Goal: Task Accomplishment & Management: Use online tool/utility

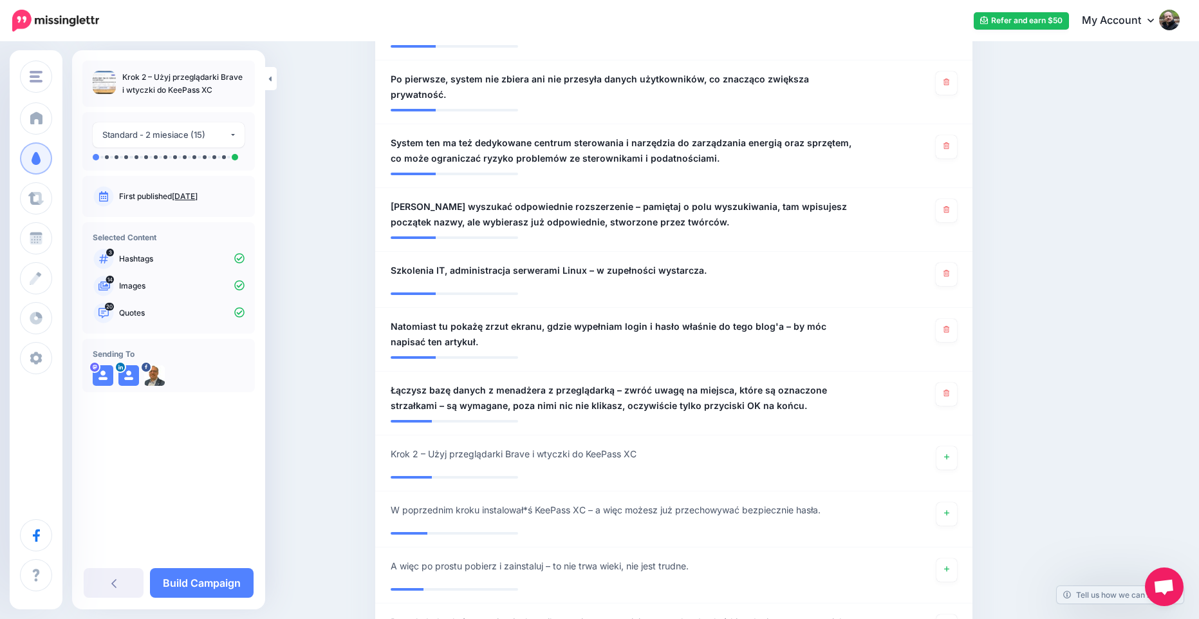
scroll to position [1487, 0]
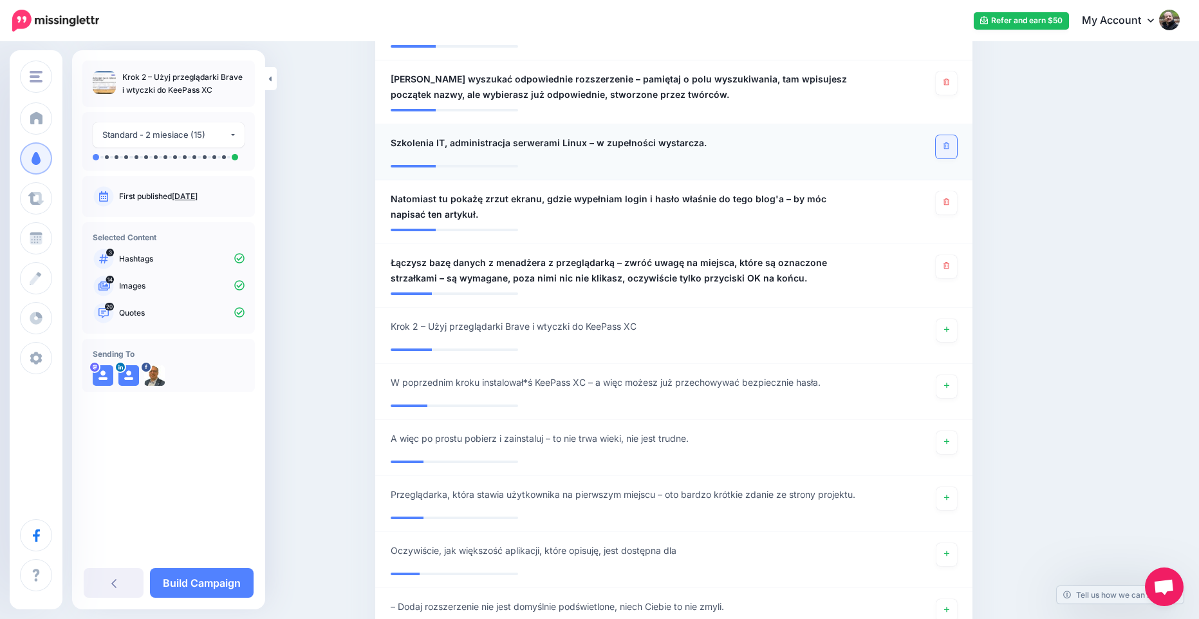
click at [954, 142] on link at bounding box center [946, 146] width 21 height 23
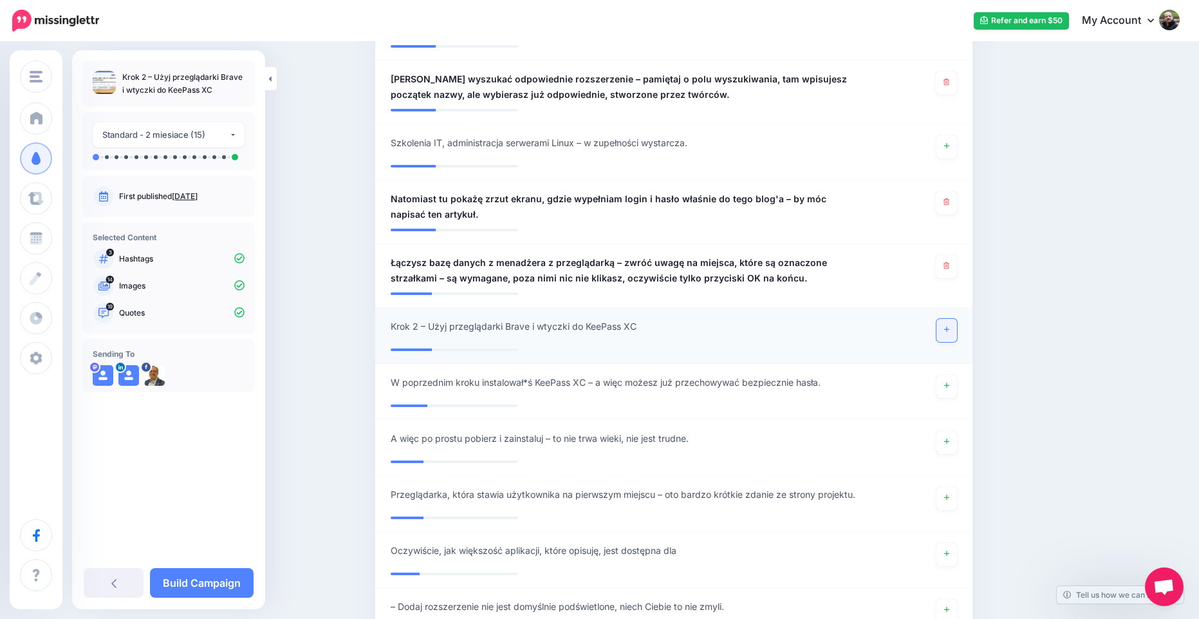
click at [950, 326] on link at bounding box center [947, 330] width 21 height 23
click at [949, 381] on link at bounding box center [947, 386] width 21 height 23
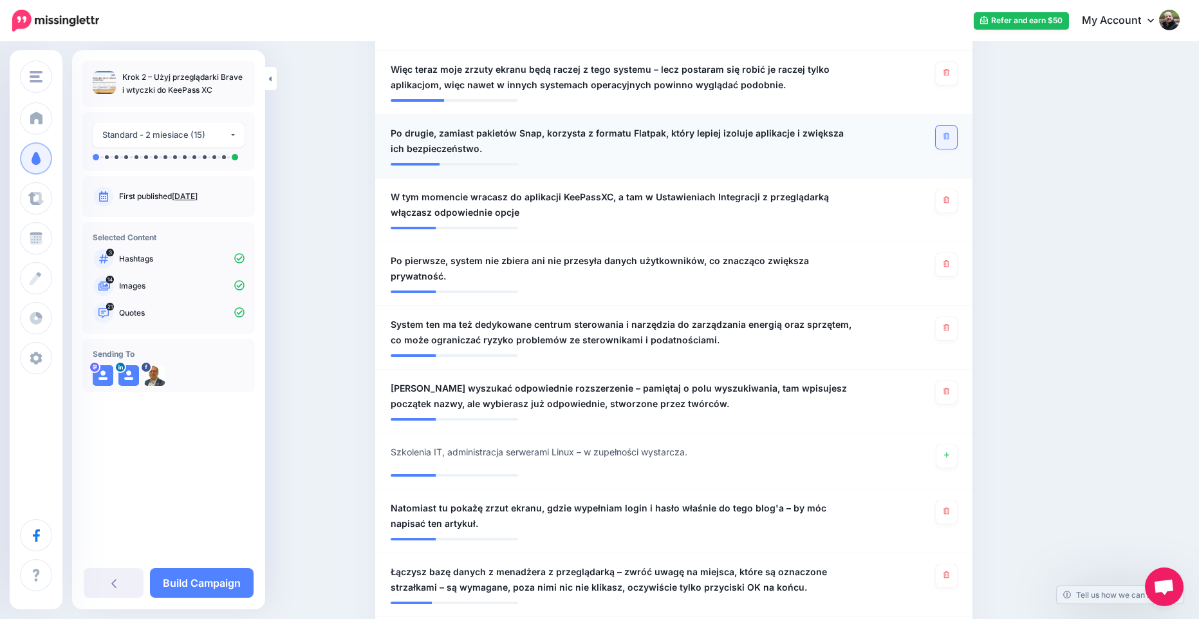
click at [955, 135] on link at bounding box center [946, 137] width 21 height 23
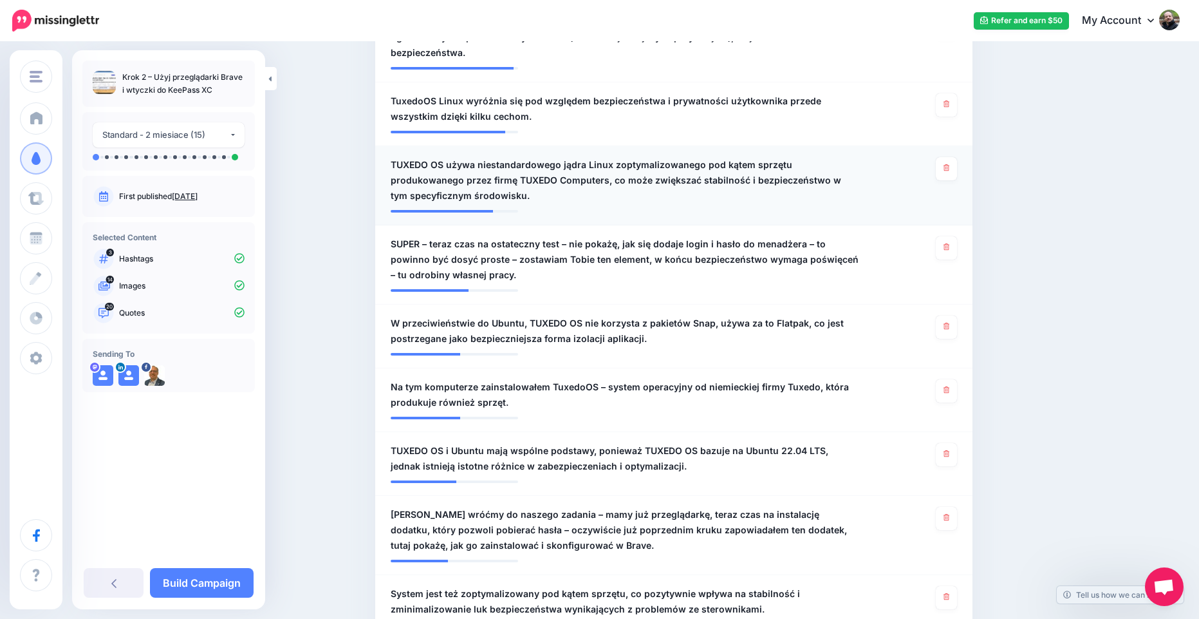
scroll to position [250, 0]
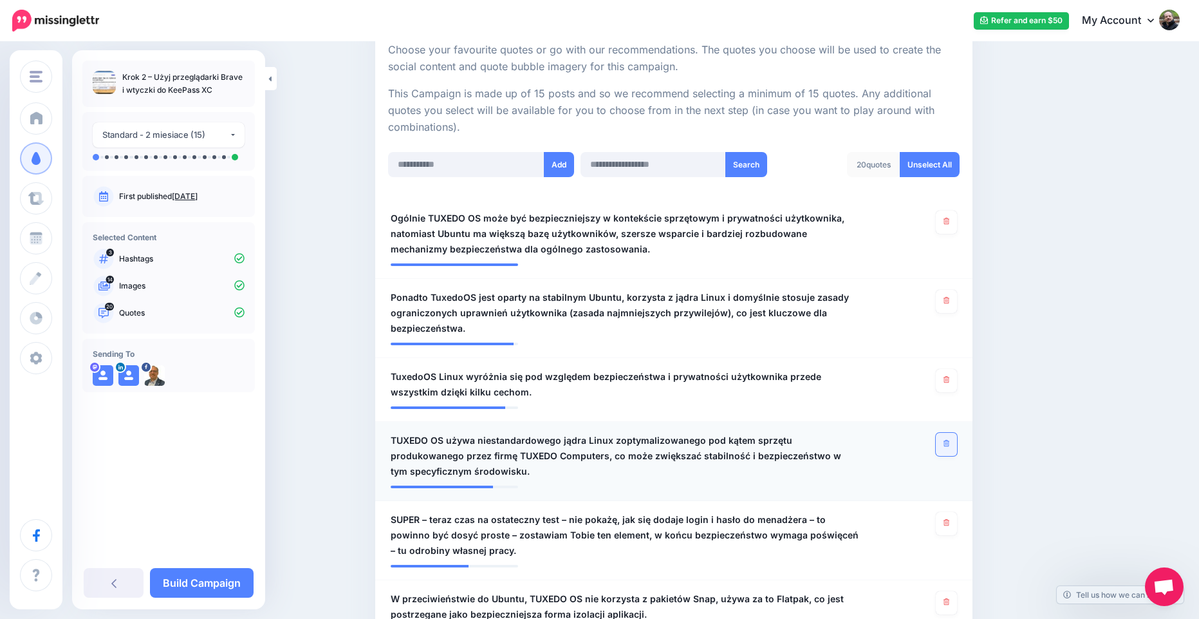
click at [950, 446] on icon at bounding box center [947, 443] width 6 height 7
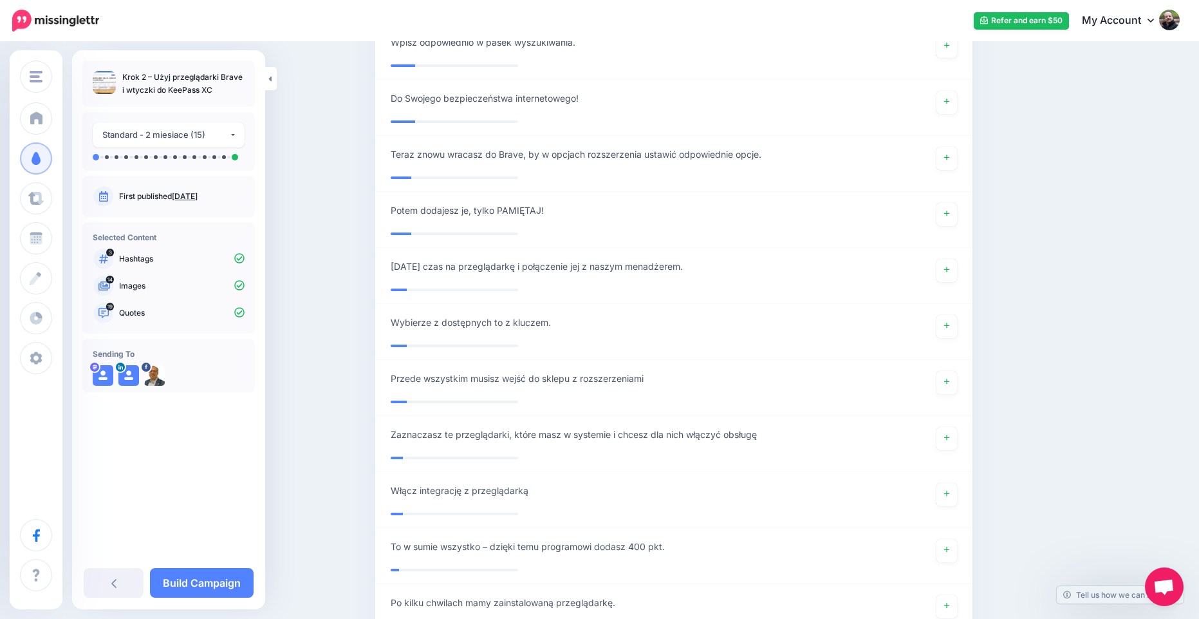
scroll to position [2260, 0]
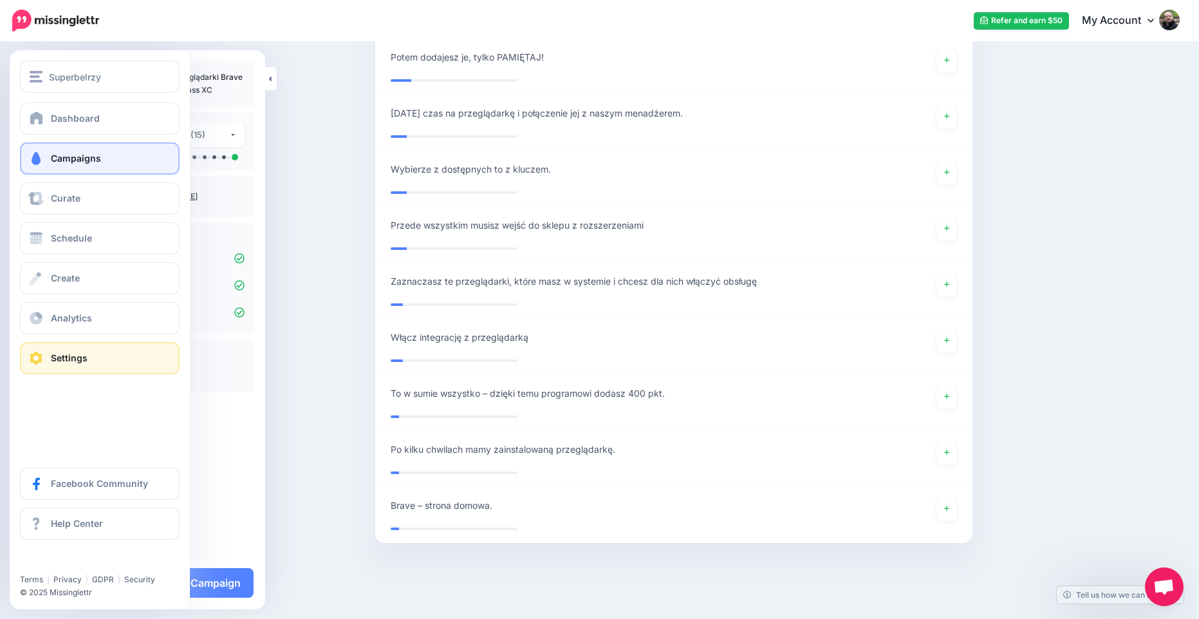
click at [47, 354] on link "Settings" at bounding box center [100, 358] width 160 height 32
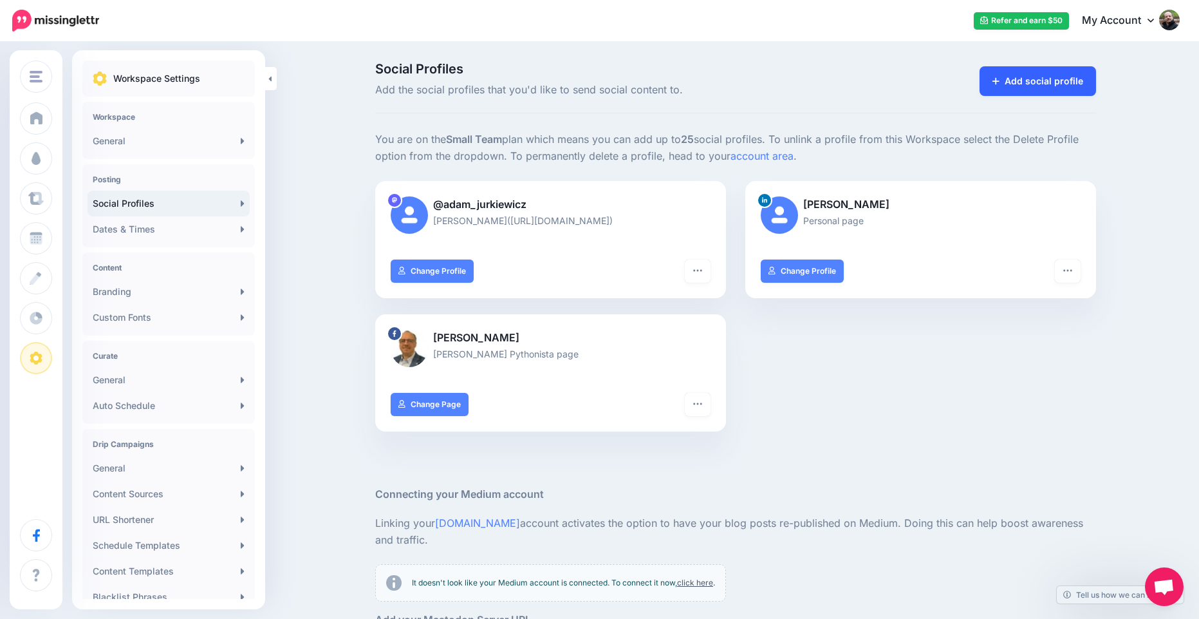
click at [1025, 84] on link "Add social profile" at bounding box center [1038, 81] width 117 height 30
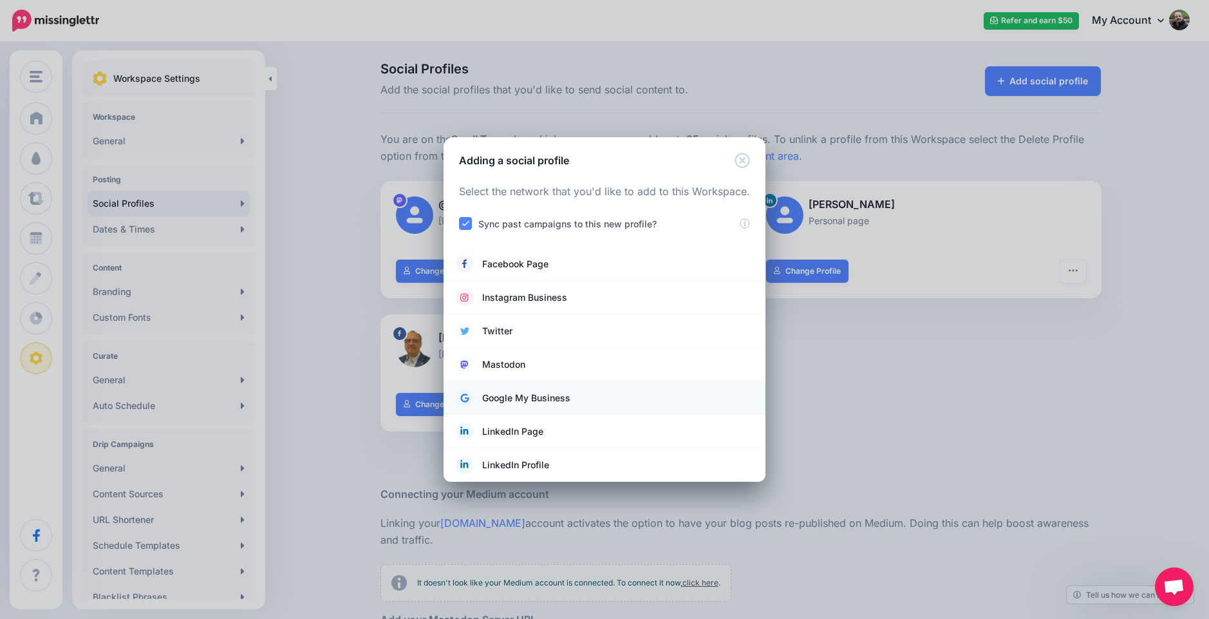
click at [548, 394] on span "Google My Business" at bounding box center [526, 397] width 88 height 15
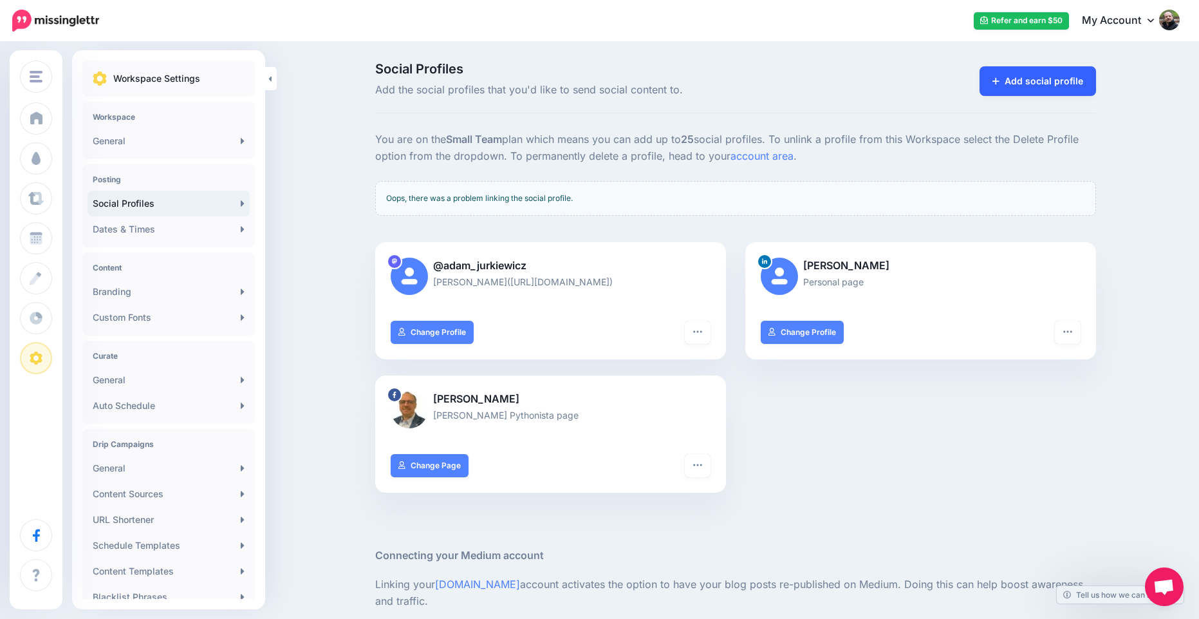
click at [1033, 75] on link "Add social profile" at bounding box center [1038, 81] width 117 height 30
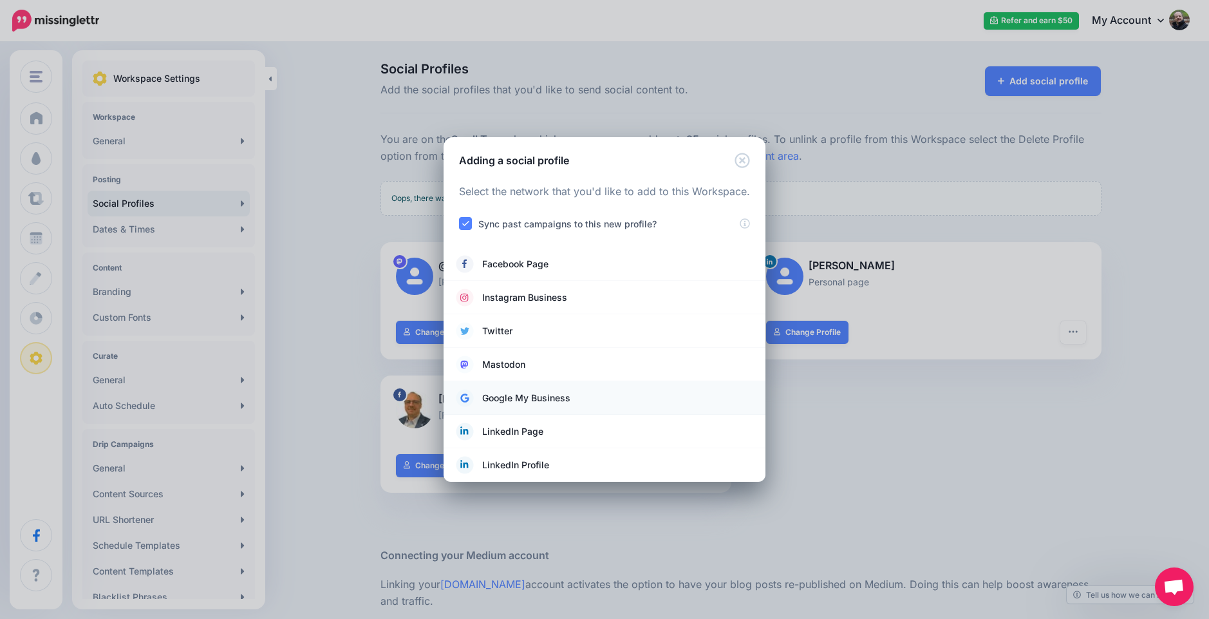
click at [605, 392] on link "Google My Business" at bounding box center [604, 398] width 296 height 18
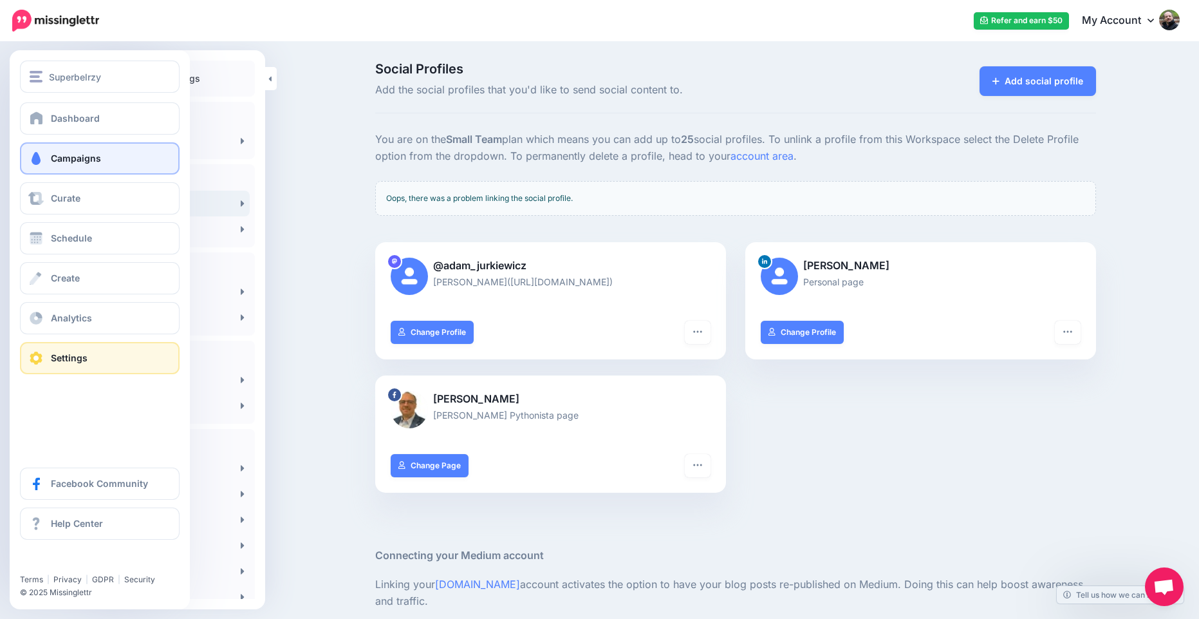
click at [70, 153] on span "Campaigns" at bounding box center [76, 158] width 50 height 11
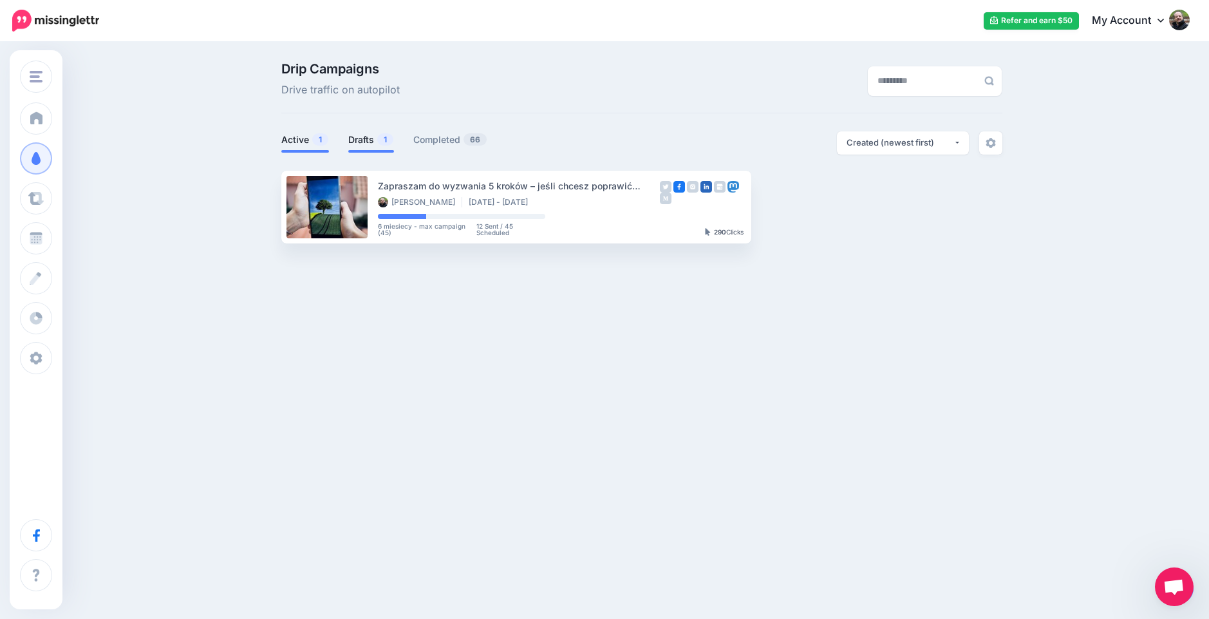
click at [366, 143] on link "Drafts 1" at bounding box center [371, 139] width 46 height 15
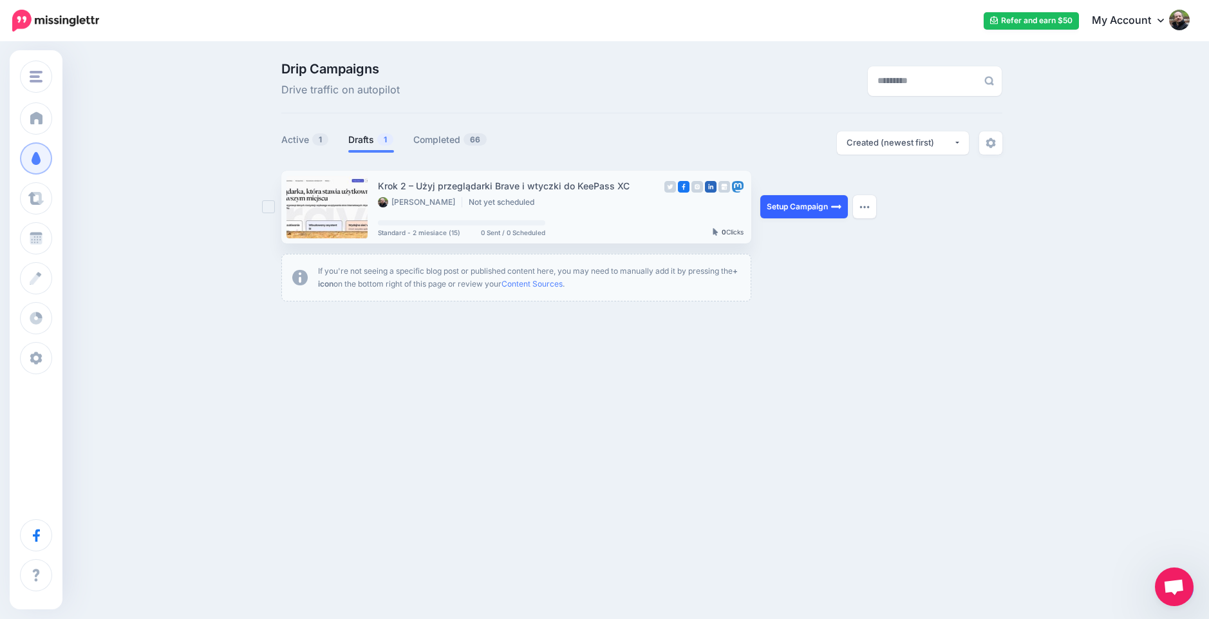
click at [816, 205] on link "Setup Campaign" at bounding box center [804, 206] width 88 height 23
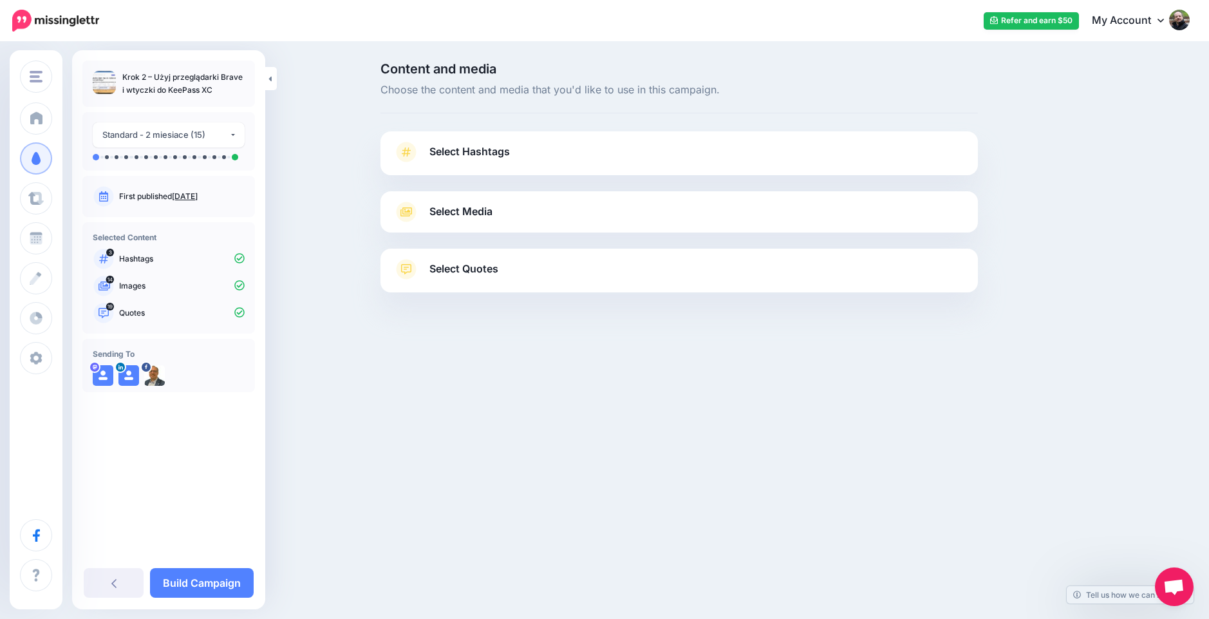
click at [490, 150] on span "Select Hashtags" at bounding box center [469, 151] width 80 height 17
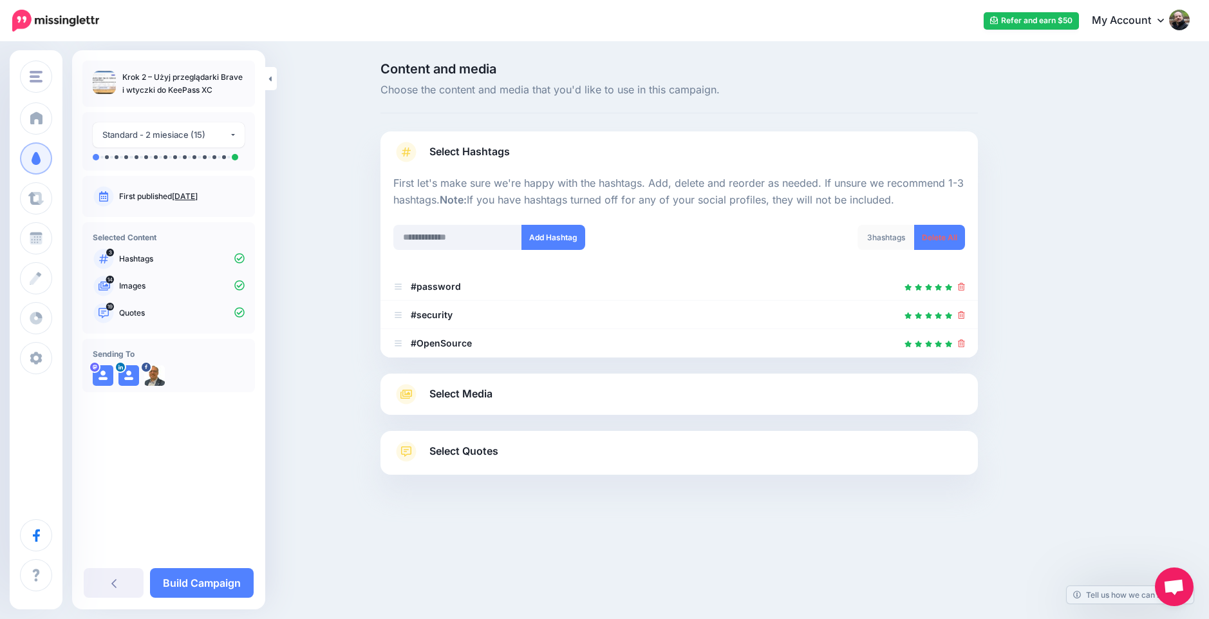
click at [522, 452] on link "Select Quotes" at bounding box center [679, 457] width 572 height 33
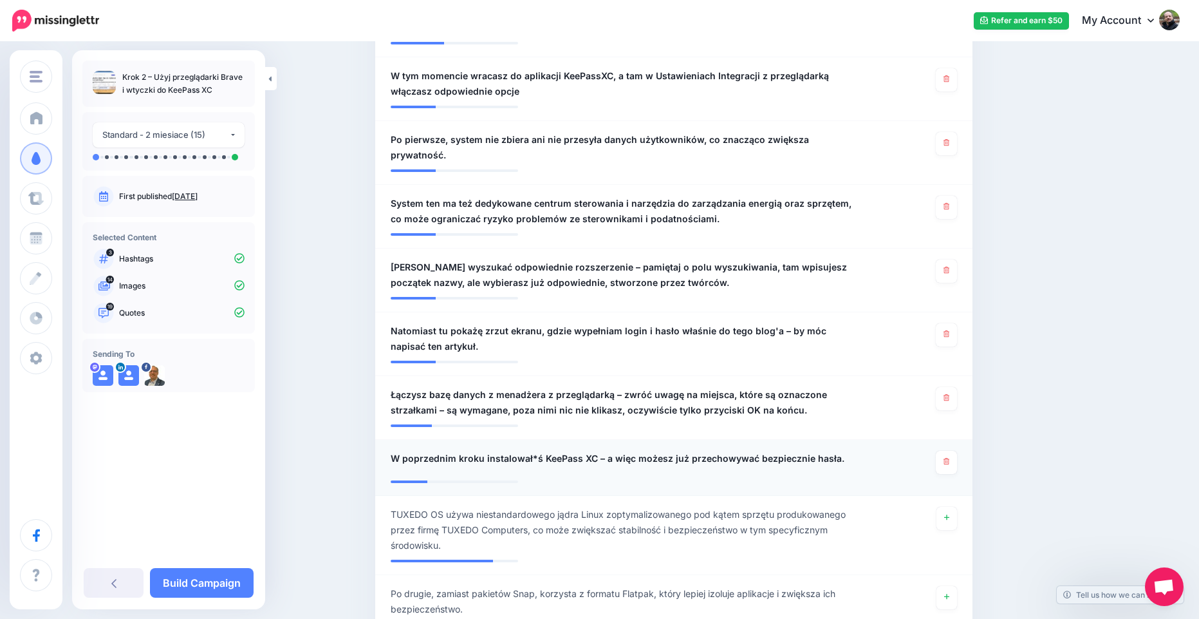
scroll to position [1313, 0]
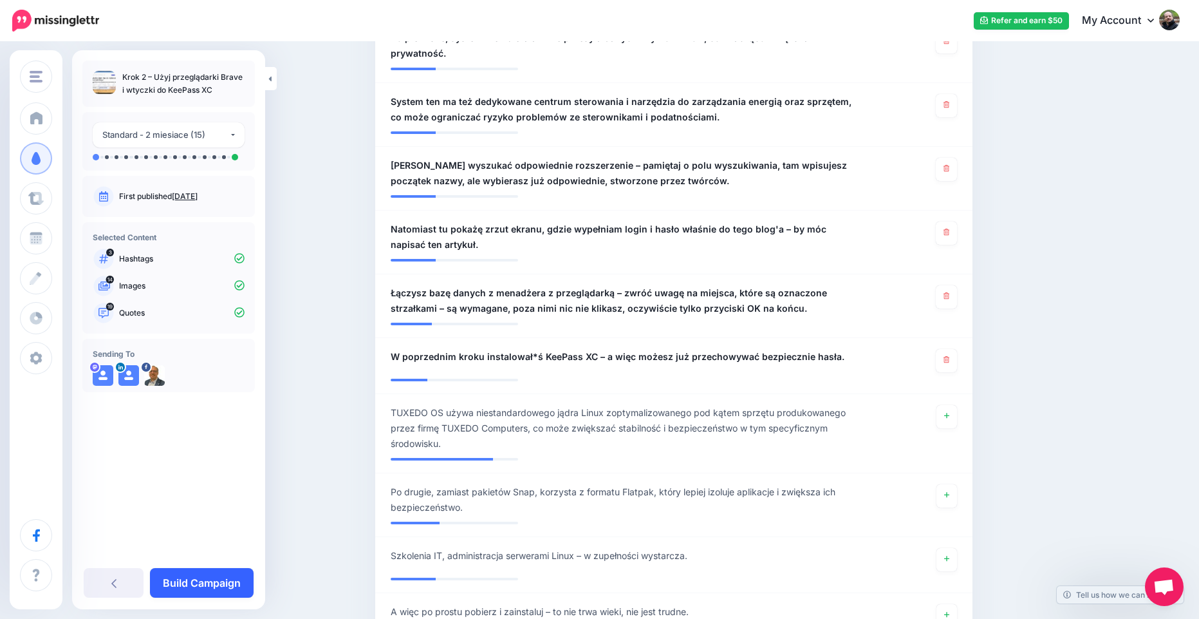
click at [180, 583] on link "Build Campaign" at bounding box center [202, 583] width 104 height 30
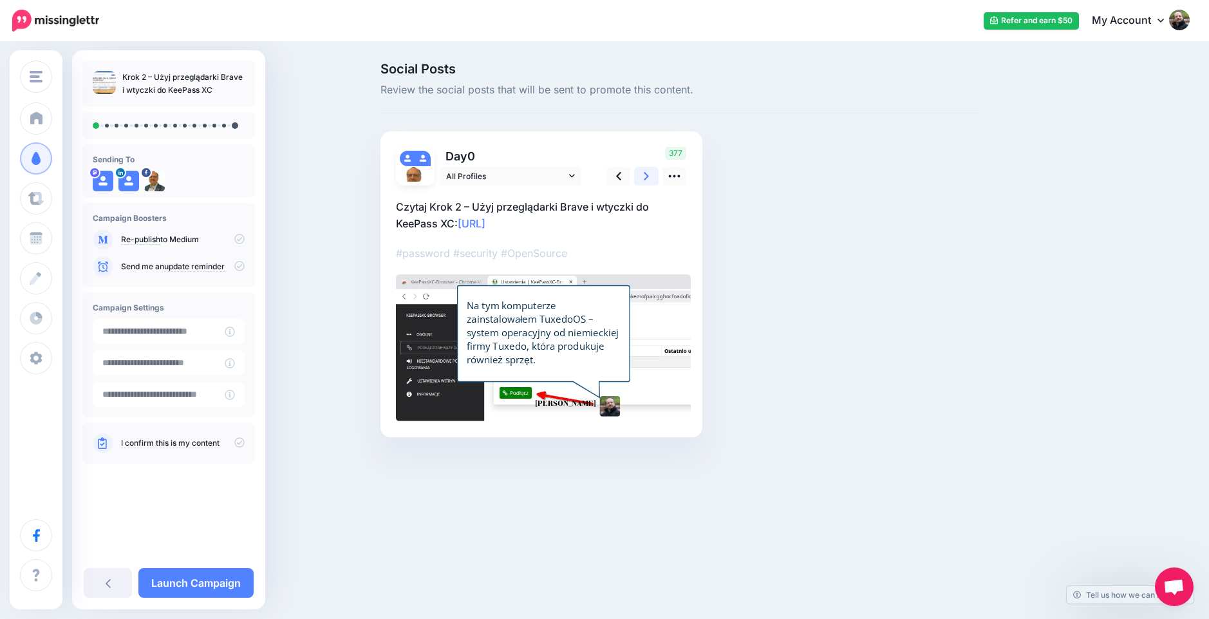
click at [643, 179] on link at bounding box center [646, 176] width 24 height 19
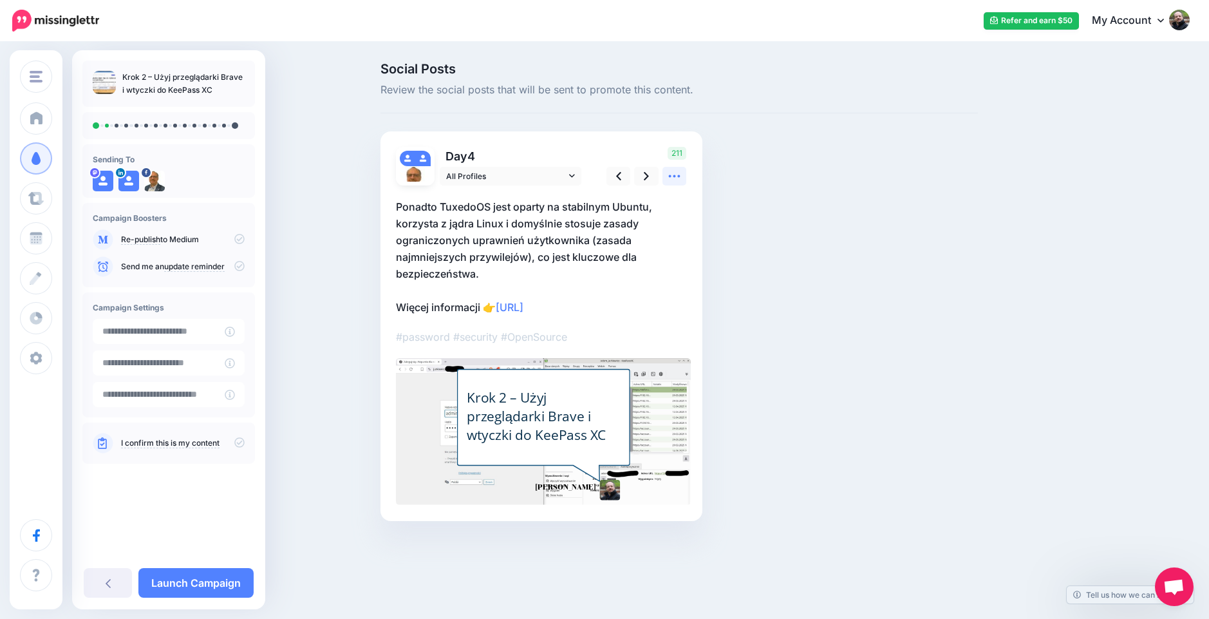
click at [673, 177] on icon at bounding box center [675, 176] width 14 height 14
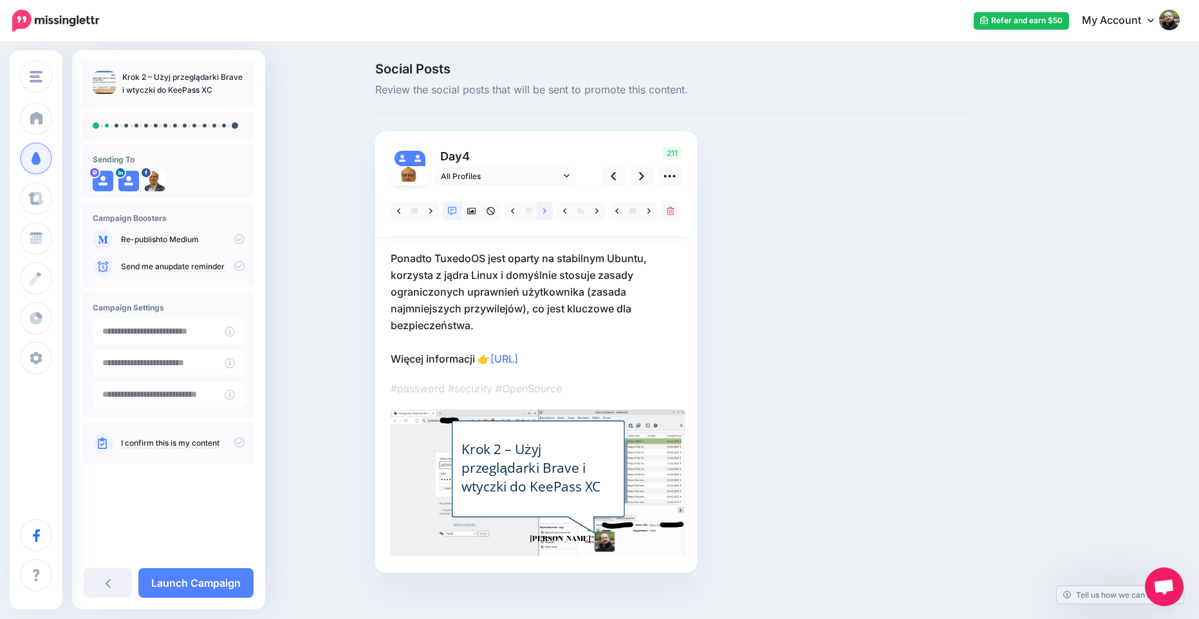
click at [546, 216] on link at bounding box center [545, 211] width 16 height 19
click at [521, 215] on link at bounding box center [513, 211] width 16 height 19
click at [438, 209] on link at bounding box center [431, 211] width 16 height 19
click at [605, 214] on link at bounding box center [597, 211] width 16 height 19
click at [433, 207] on icon at bounding box center [430, 211] width 3 height 9
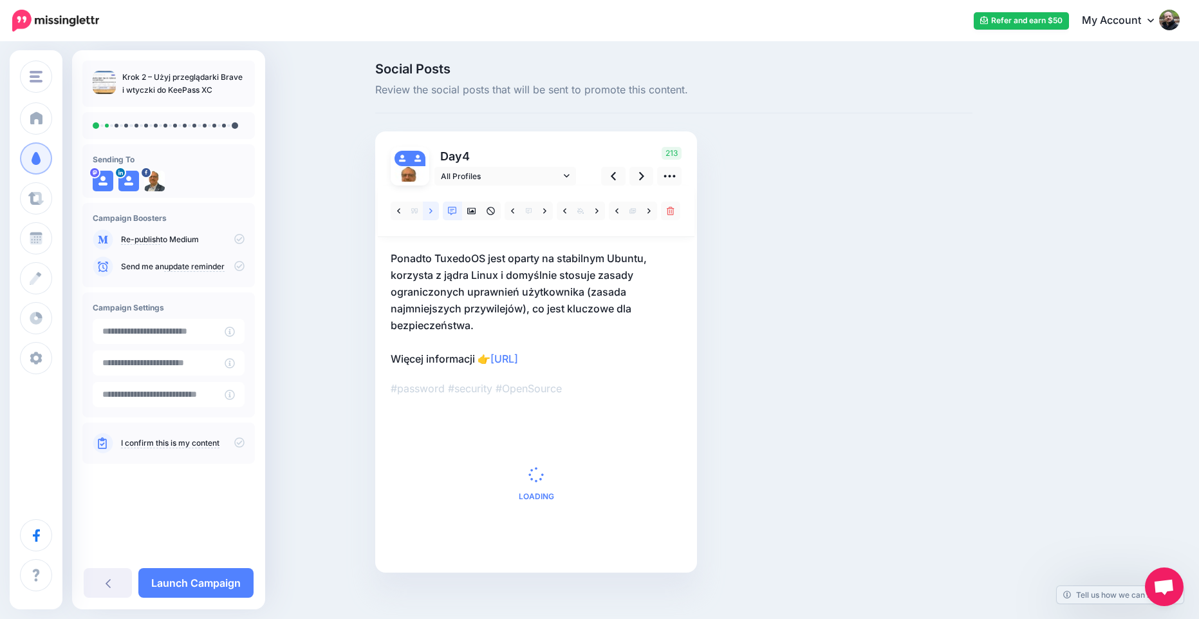
click at [438, 209] on link at bounding box center [431, 211] width 16 height 19
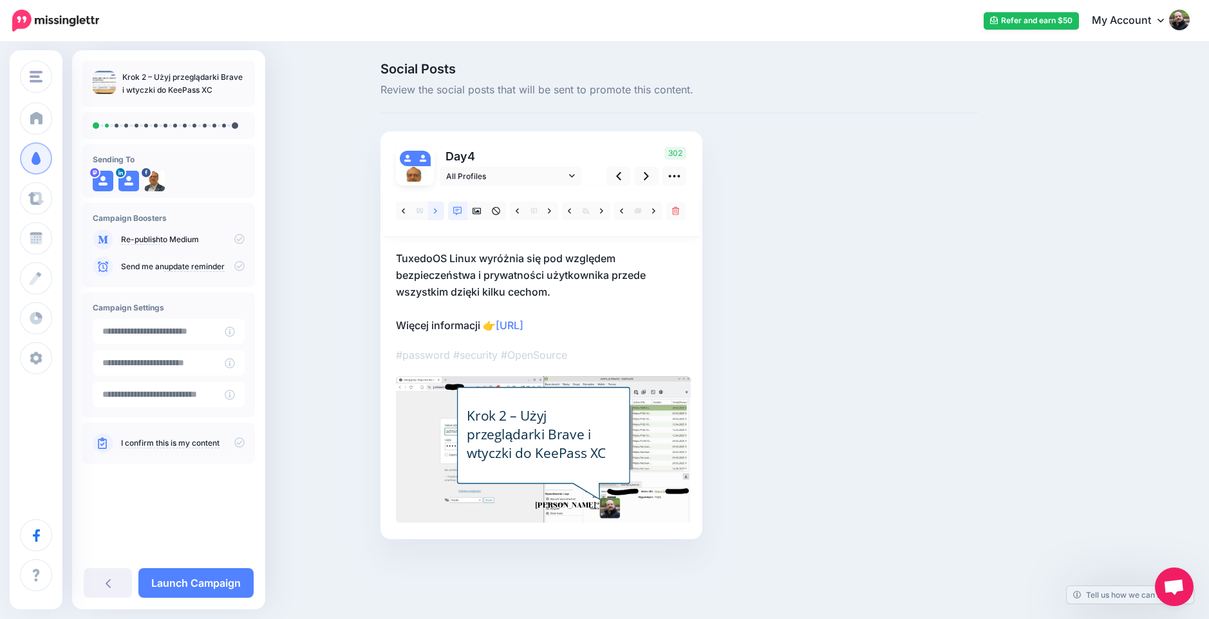
click at [438, 209] on link at bounding box center [436, 211] width 16 height 19
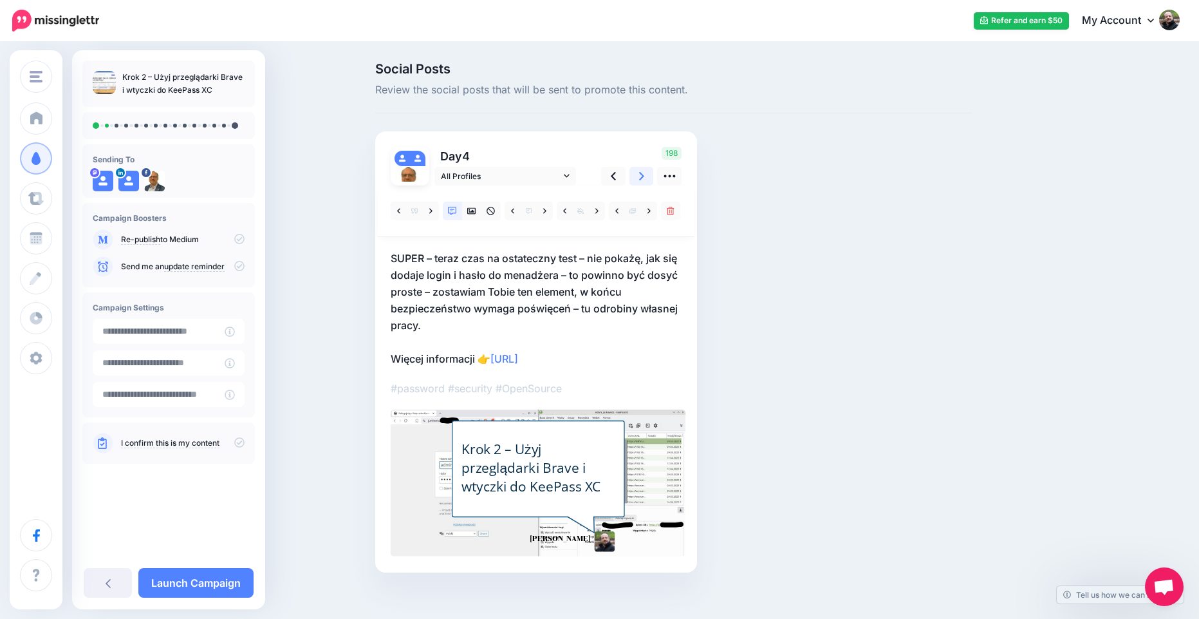
click at [644, 181] on icon at bounding box center [641, 176] width 5 height 14
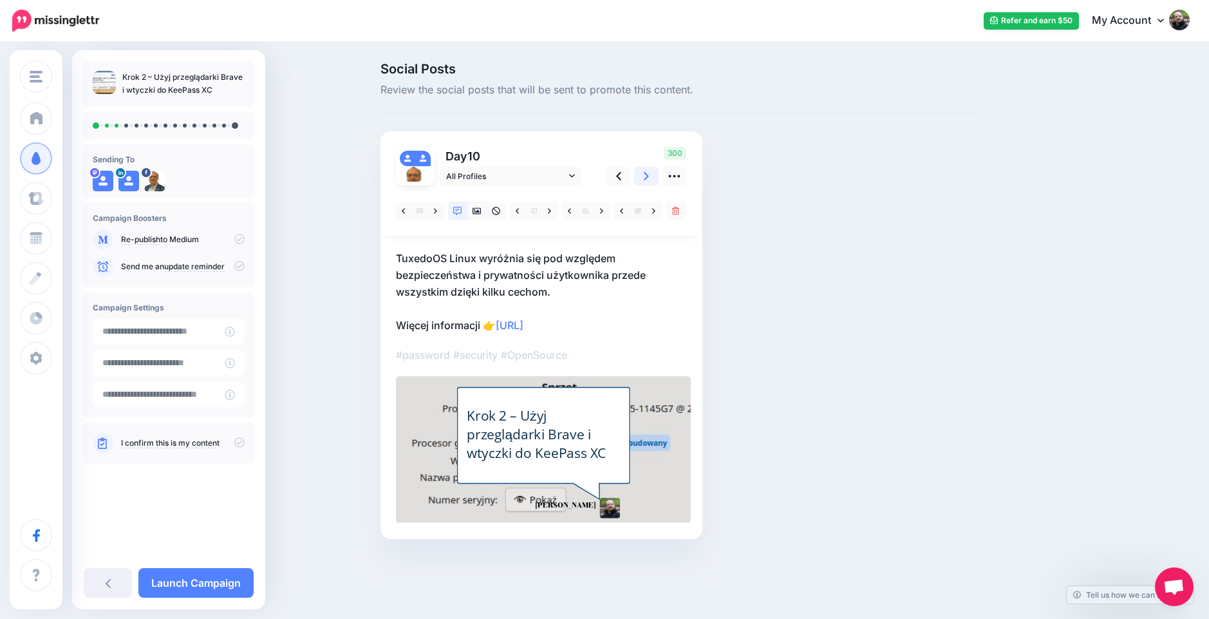
click at [648, 181] on icon at bounding box center [646, 176] width 5 height 14
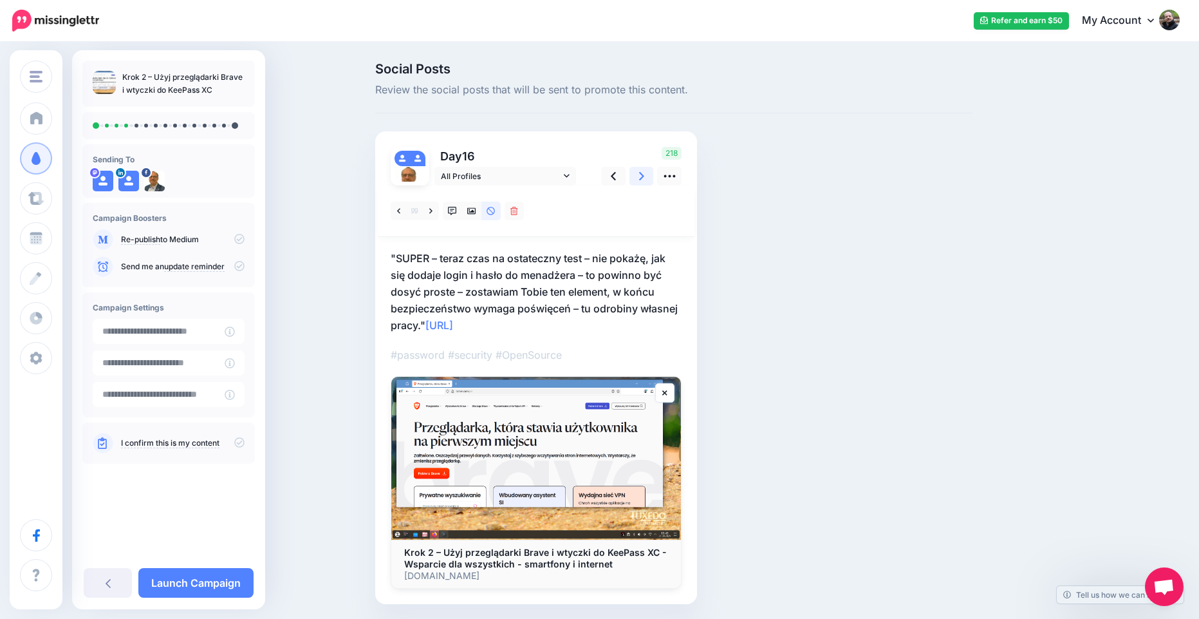
click at [644, 181] on icon at bounding box center [641, 176] width 5 height 14
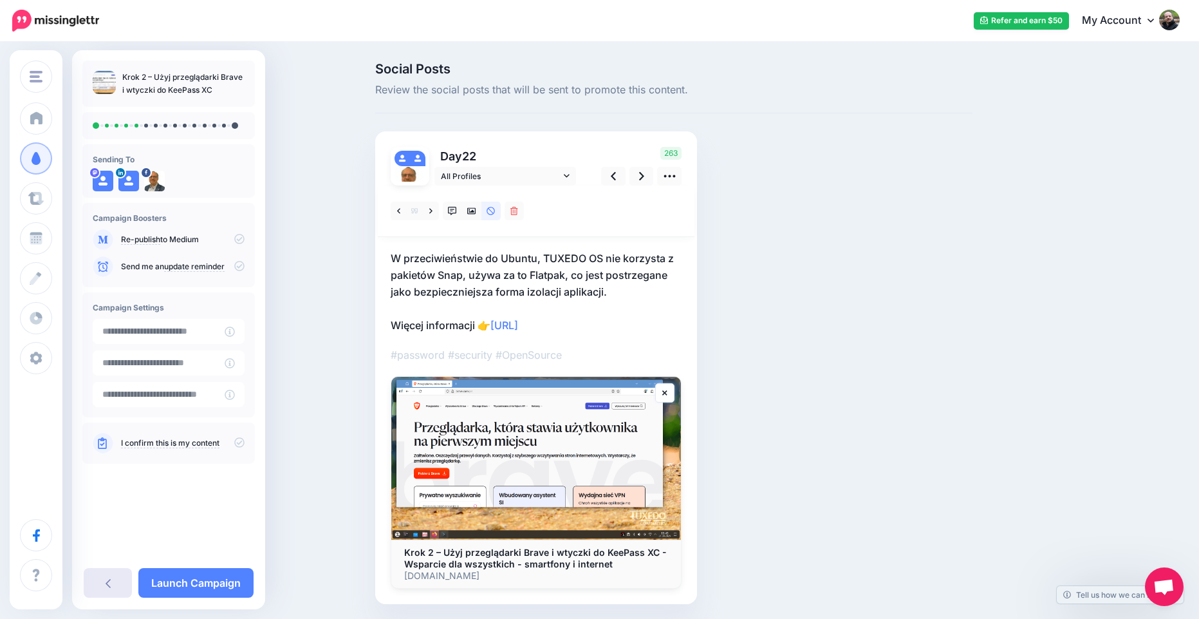
click at [111, 583] on link at bounding box center [108, 583] width 48 height 30
click at [100, 576] on link at bounding box center [108, 583] width 48 height 30
click at [102, 583] on link at bounding box center [108, 583] width 48 height 30
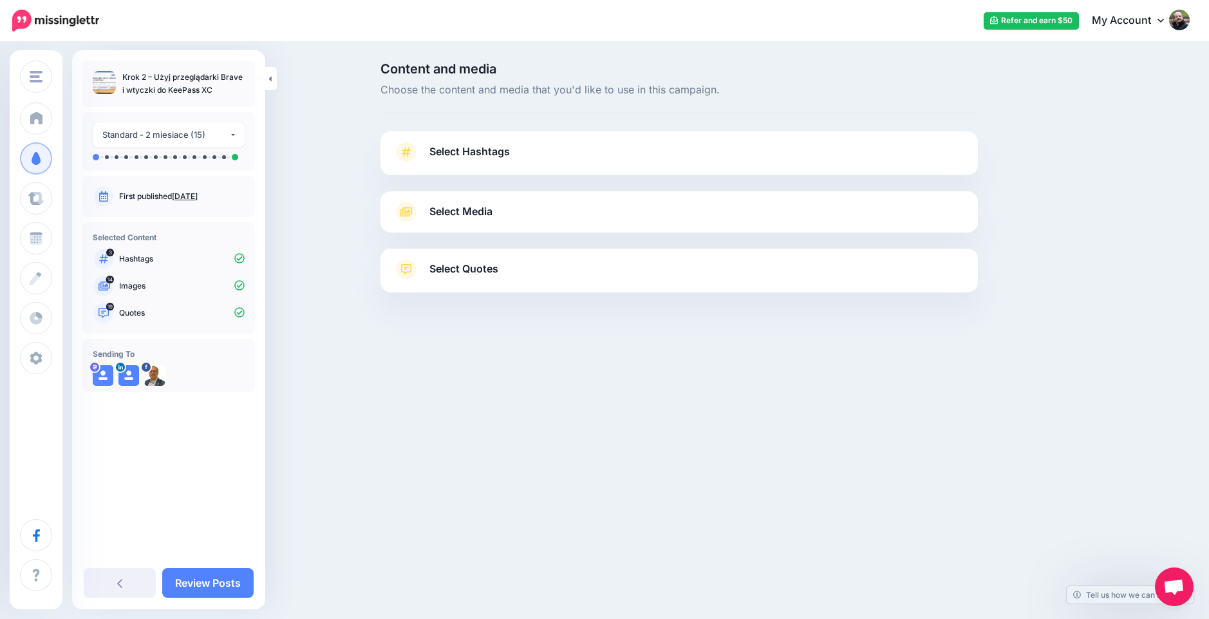
click at [497, 265] on span "Select Quotes" at bounding box center [463, 268] width 69 height 17
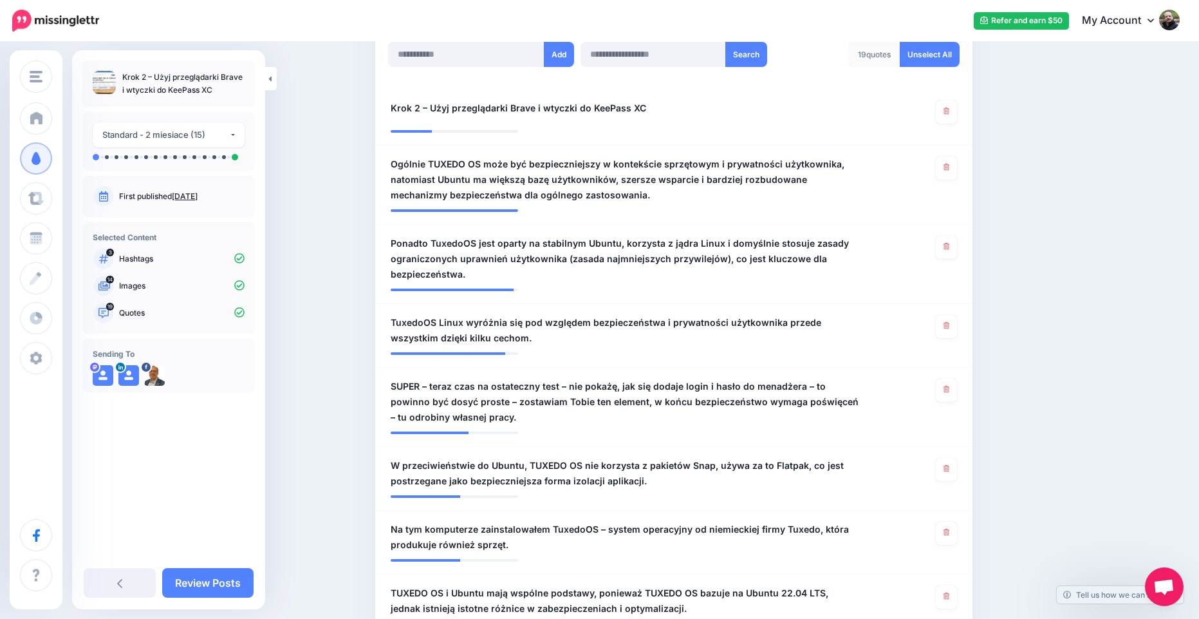
scroll to position [386, 0]
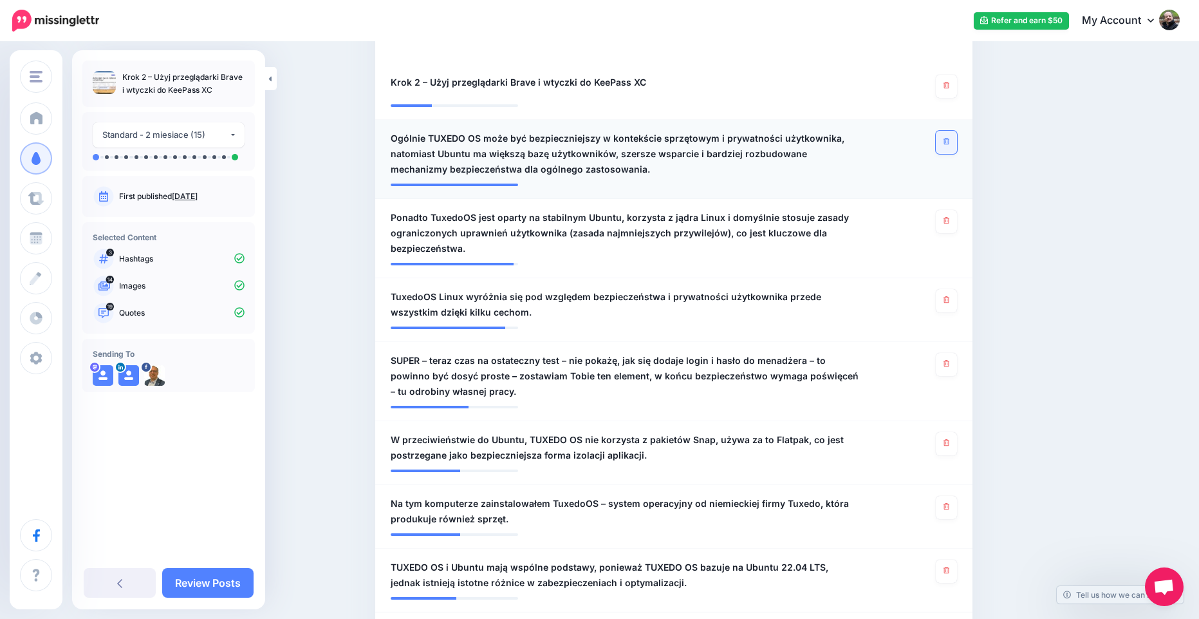
click at [950, 142] on icon at bounding box center [947, 141] width 6 height 7
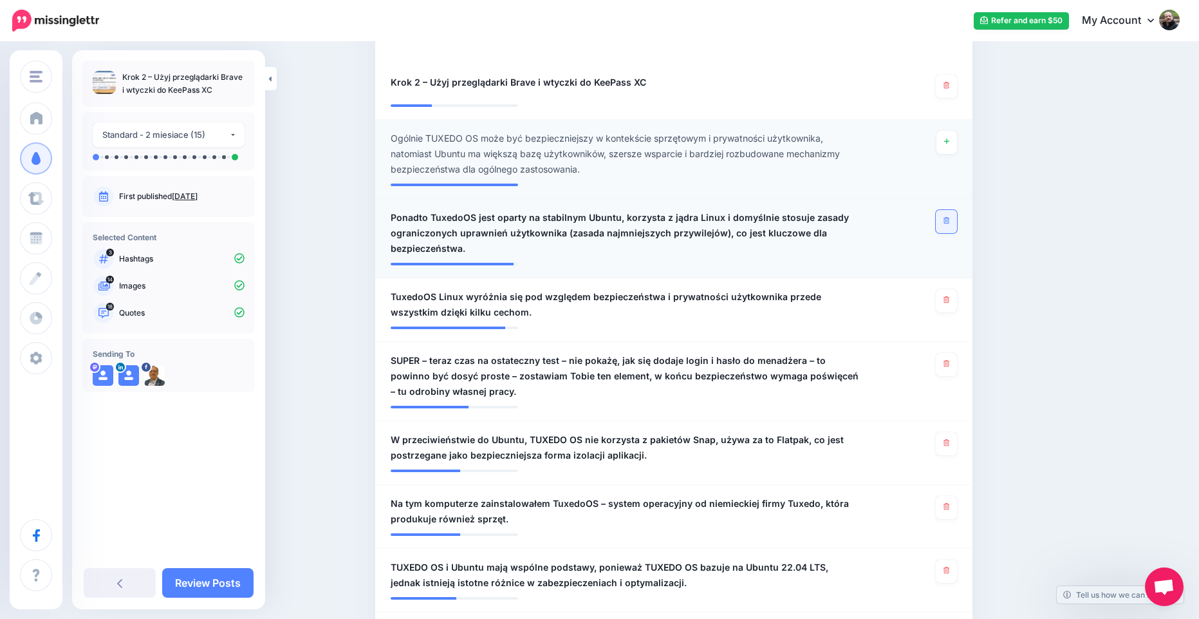
click at [955, 220] on link at bounding box center [946, 221] width 21 height 23
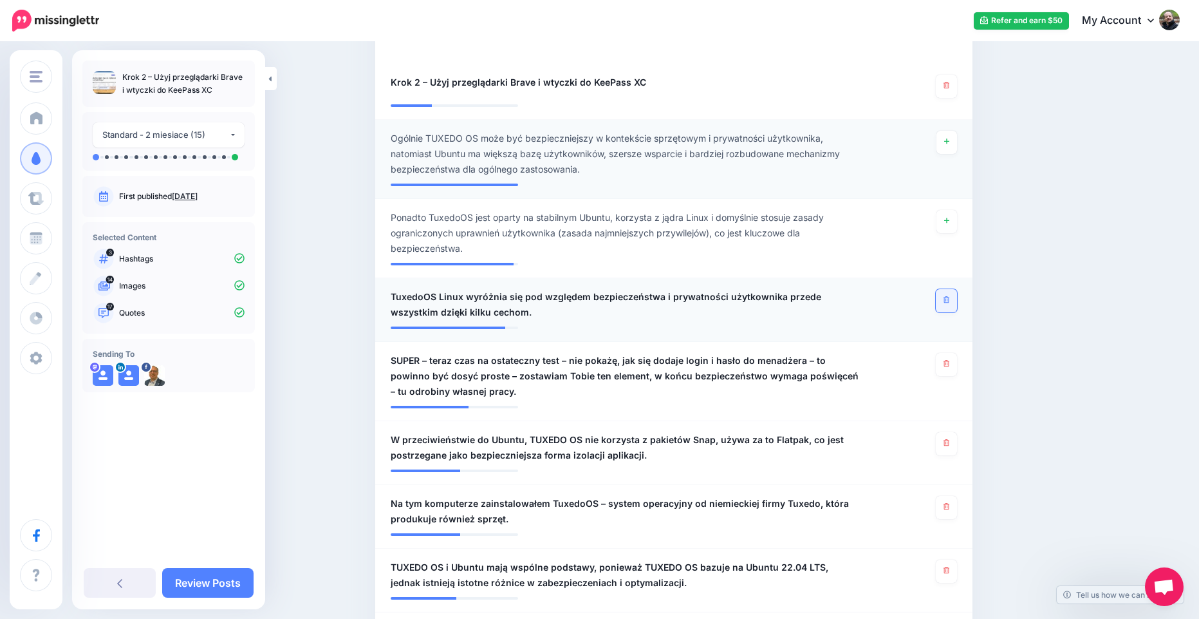
click at [957, 301] on link at bounding box center [946, 300] width 21 height 23
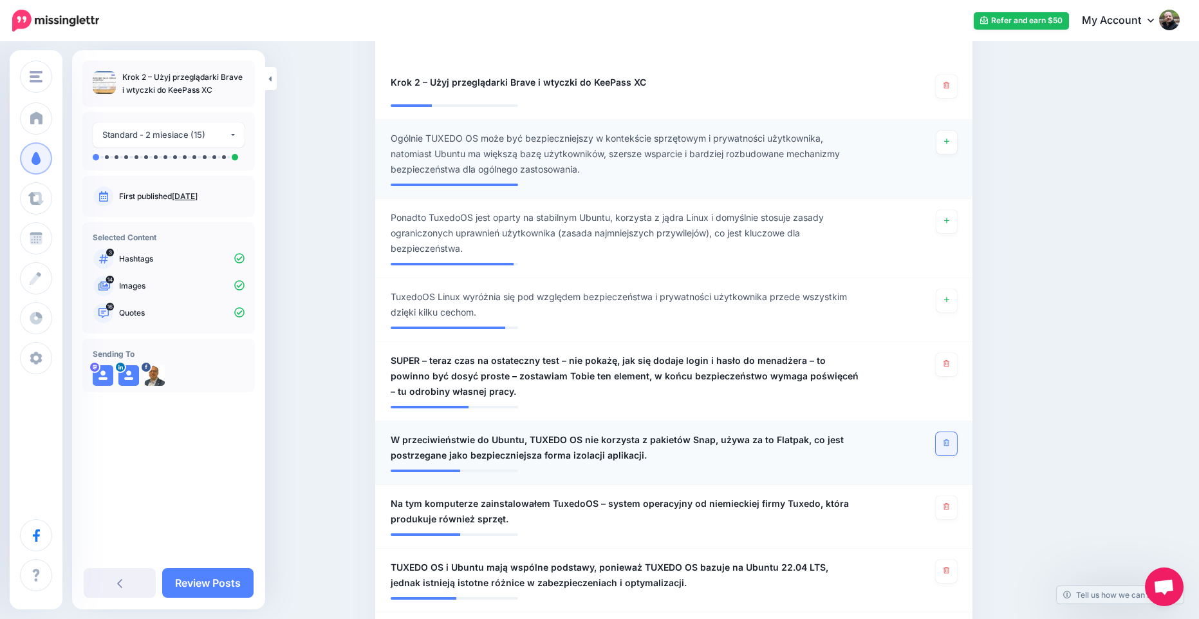
click at [949, 437] on link at bounding box center [946, 443] width 21 height 23
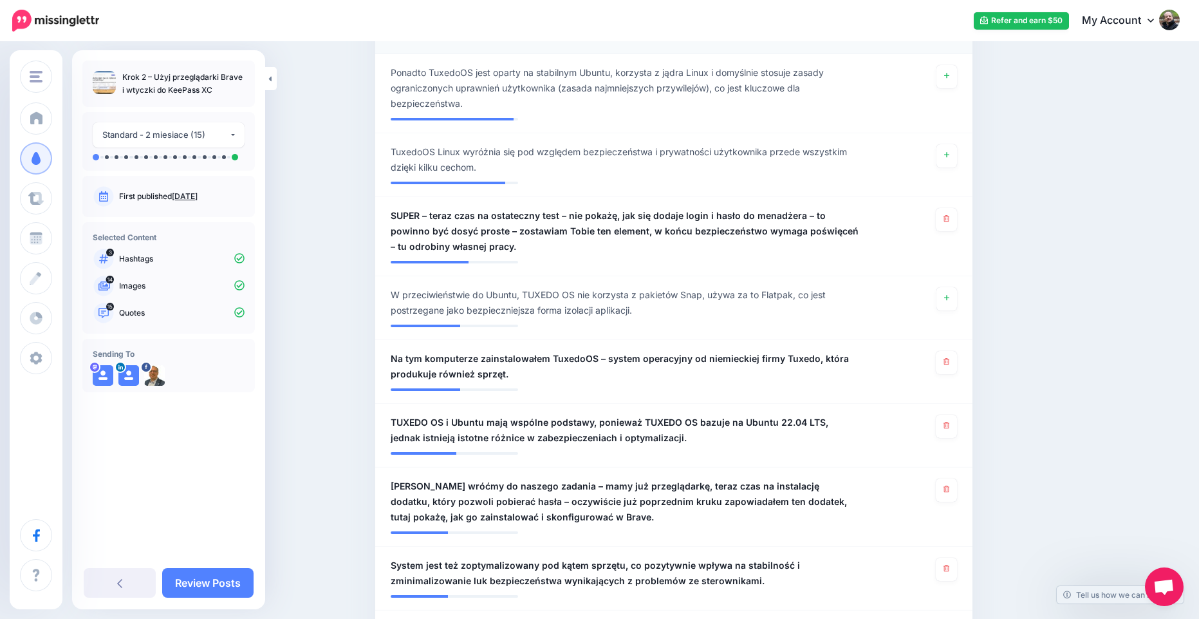
scroll to position [541, 0]
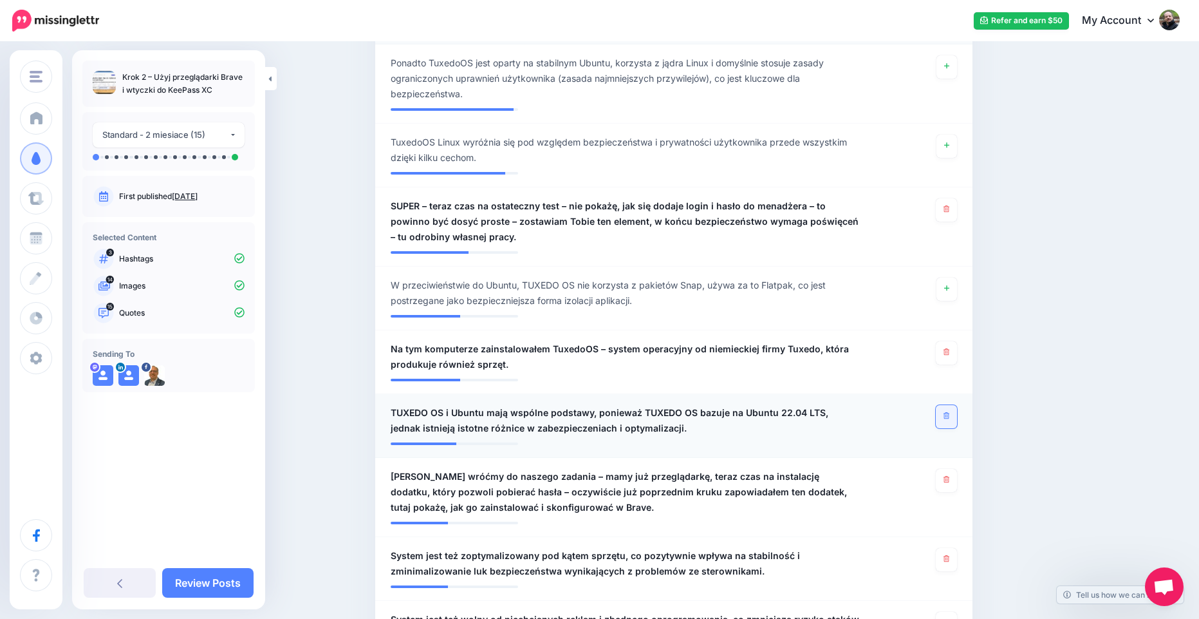
click at [957, 415] on link at bounding box center [946, 416] width 21 height 23
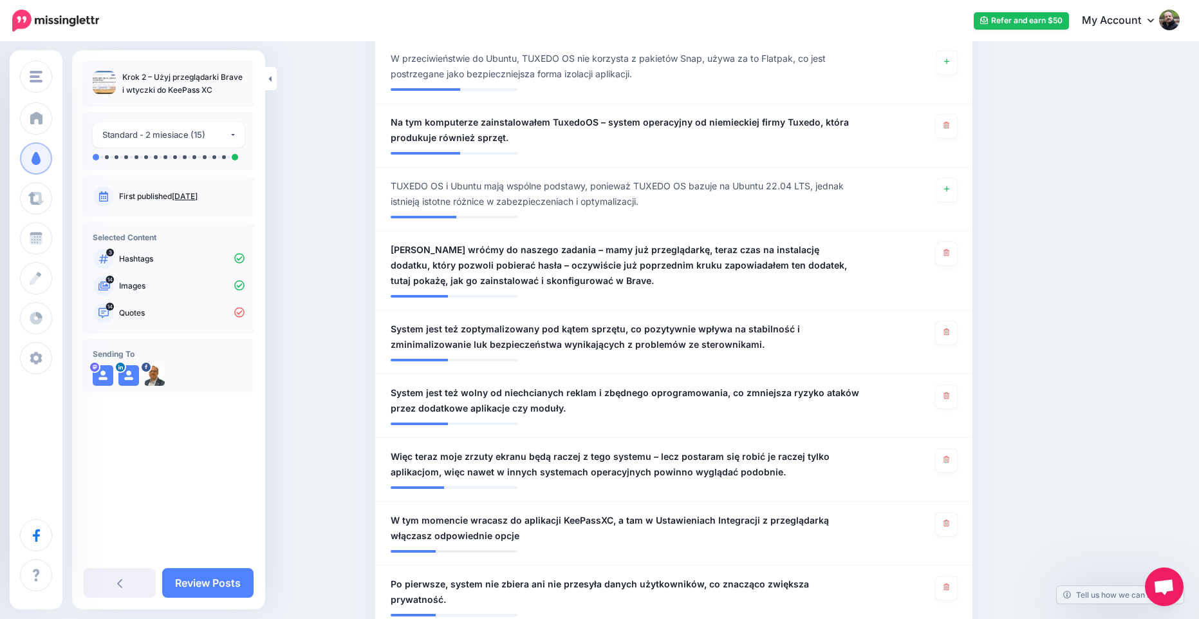
scroll to position [773, 0]
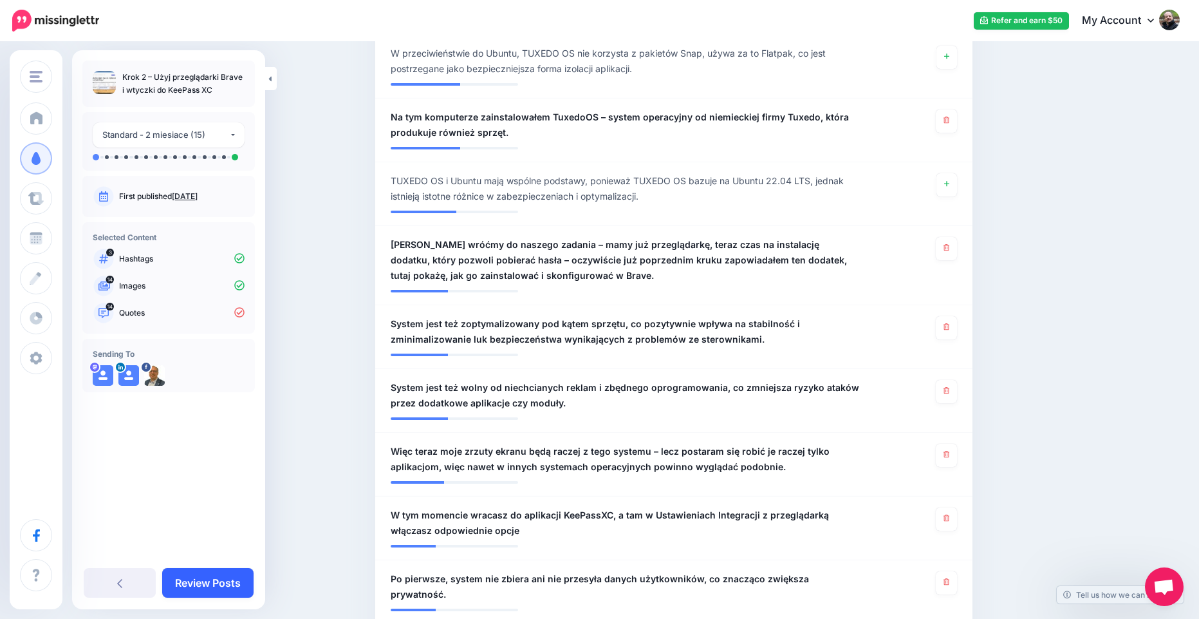
click at [196, 578] on link "Review Posts" at bounding box center [207, 583] width 91 height 30
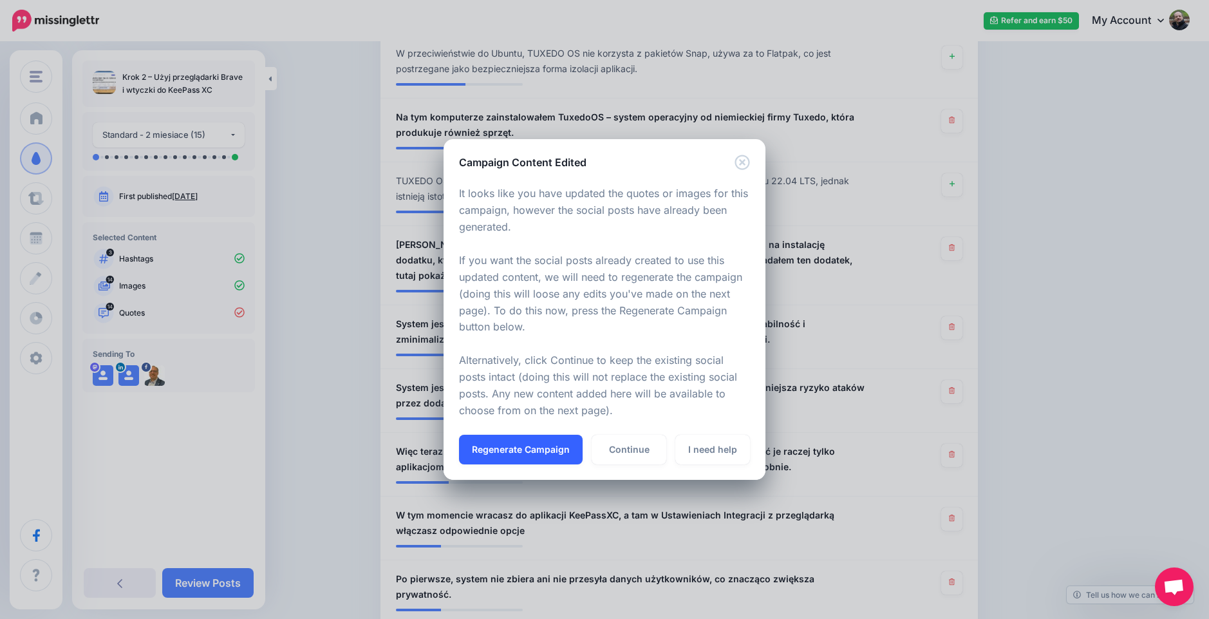
click at [534, 448] on button "Regenerate Campaign" at bounding box center [521, 450] width 124 height 30
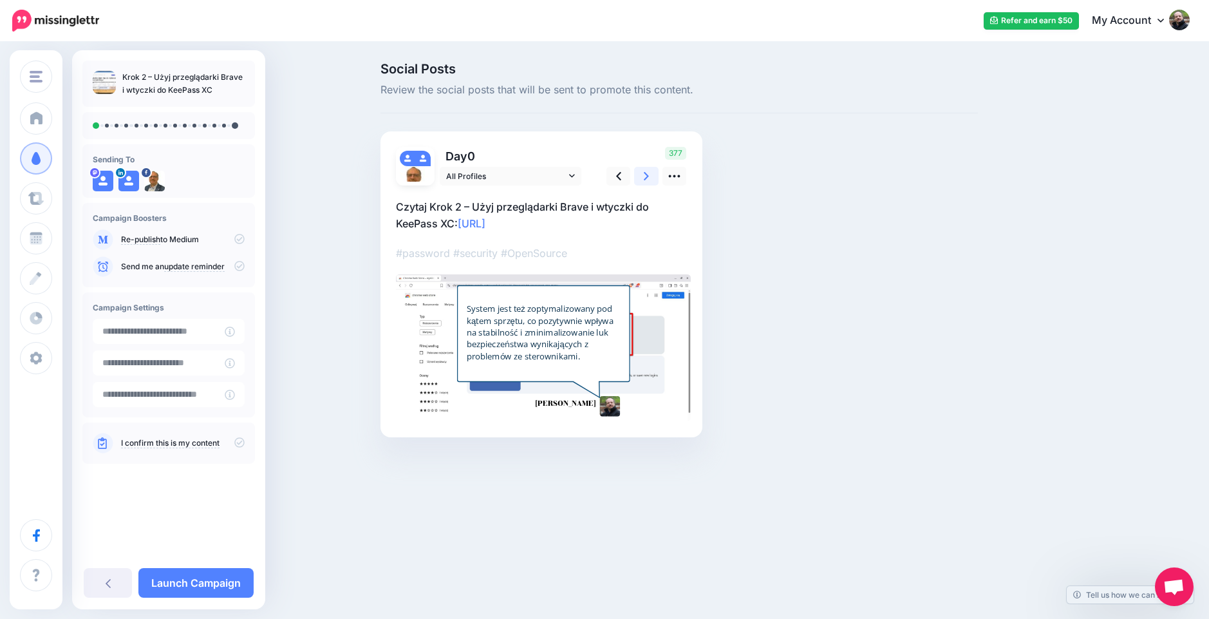
click at [644, 180] on icon at bounding box center [646, 176] width 5 height 8
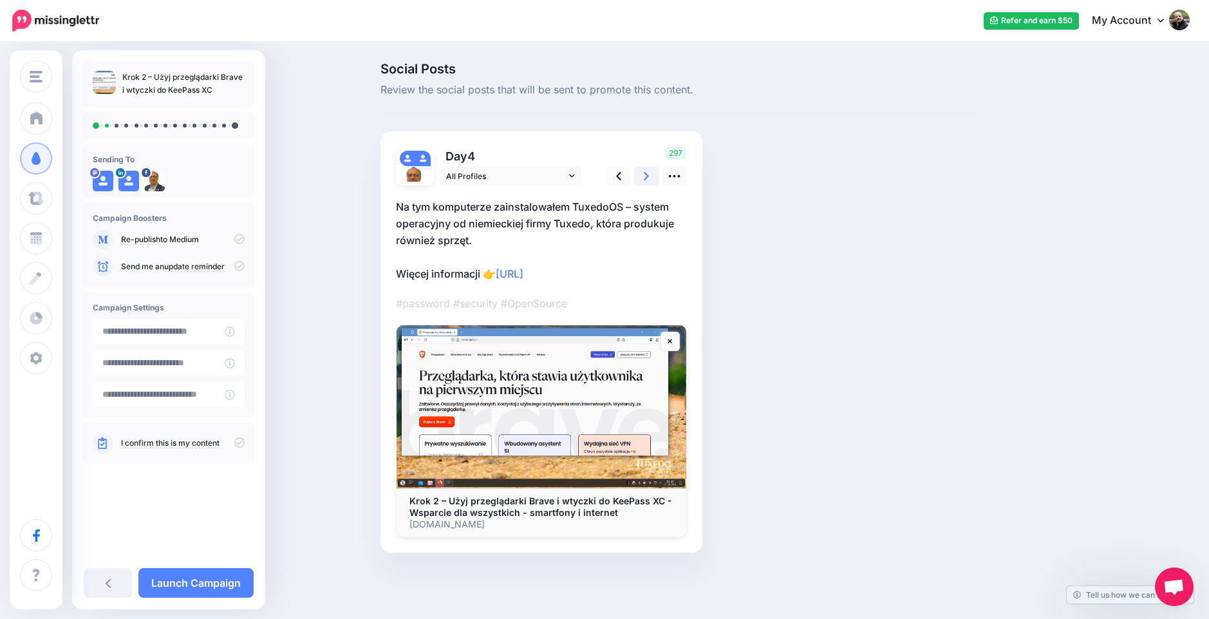
click at [644, 180] on icon at bounding box center [646, 176] width 5 height 8
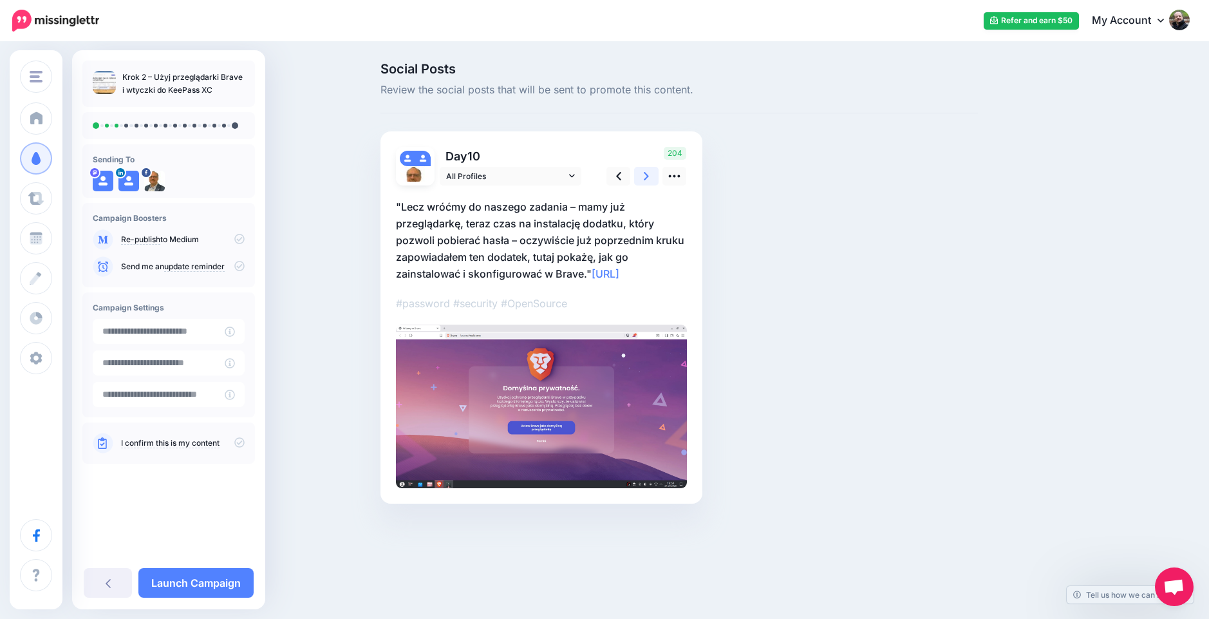
click at [644, 180] on icon at bounding box center [646, 176] width 5 height 8
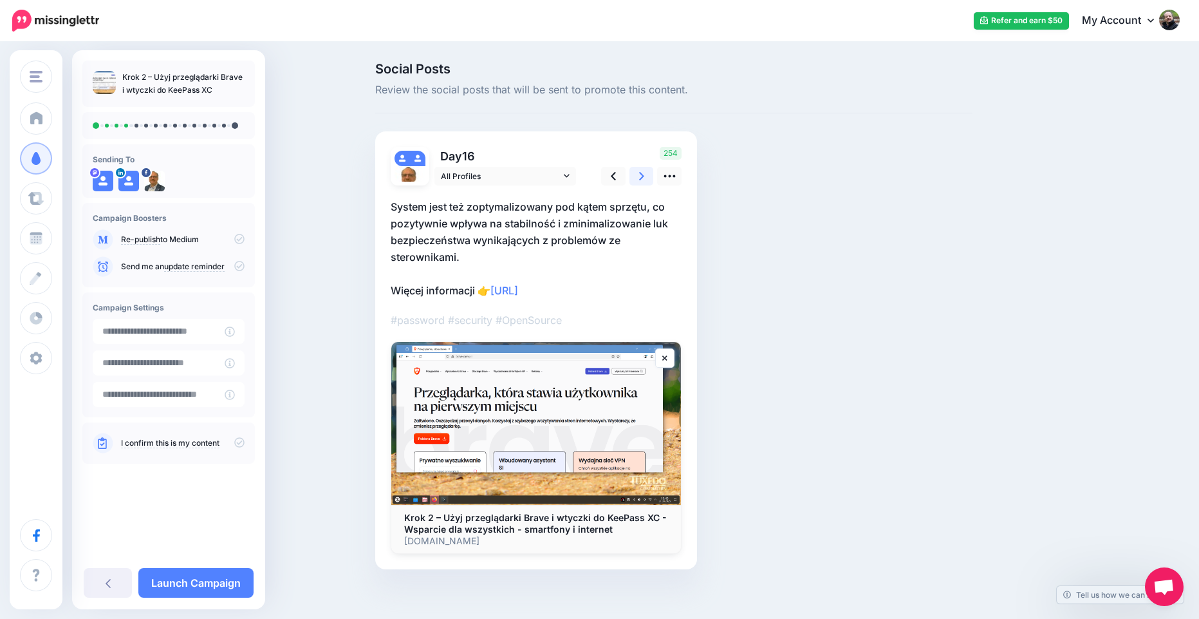
click at [644, 178] on icon at bounding box center [641, 176] width 5 height 14
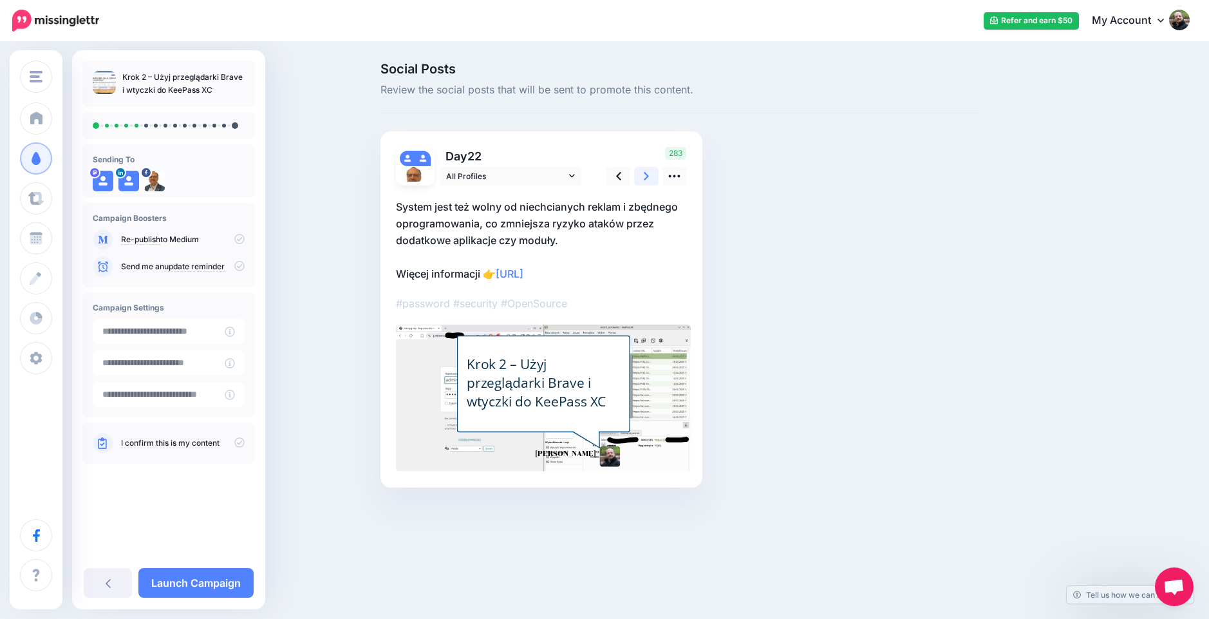
click at [653, 177] on link at bounding box center [646, 176] width 24 height 19
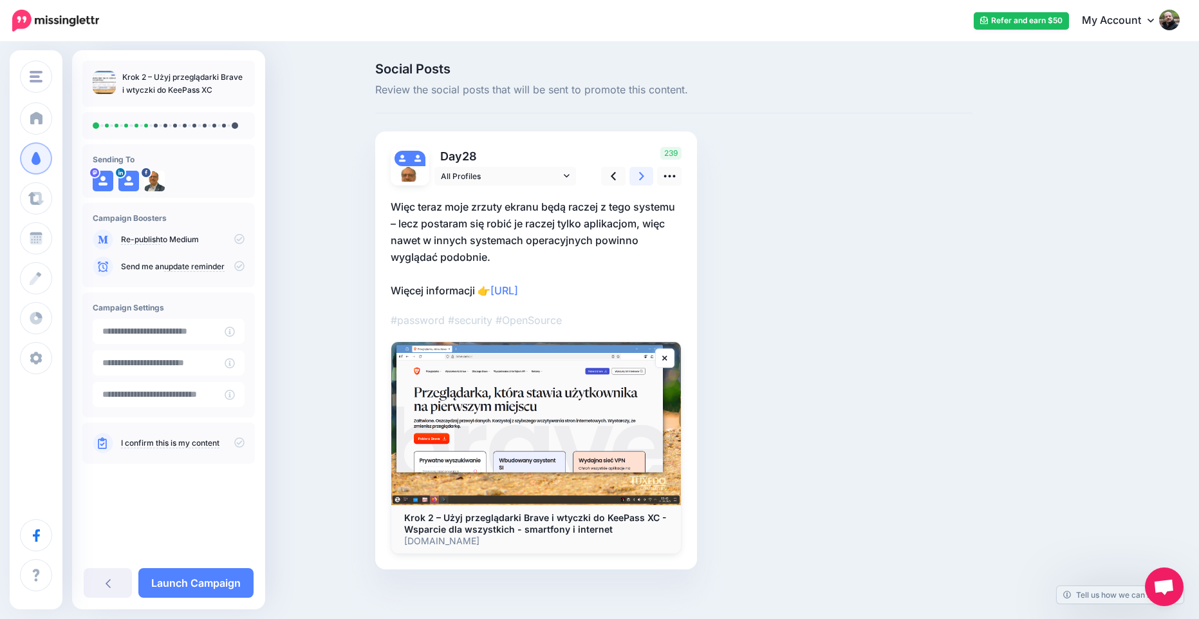
click at [641, 182] on link at bounding box center [642, 176] width 24 height 19
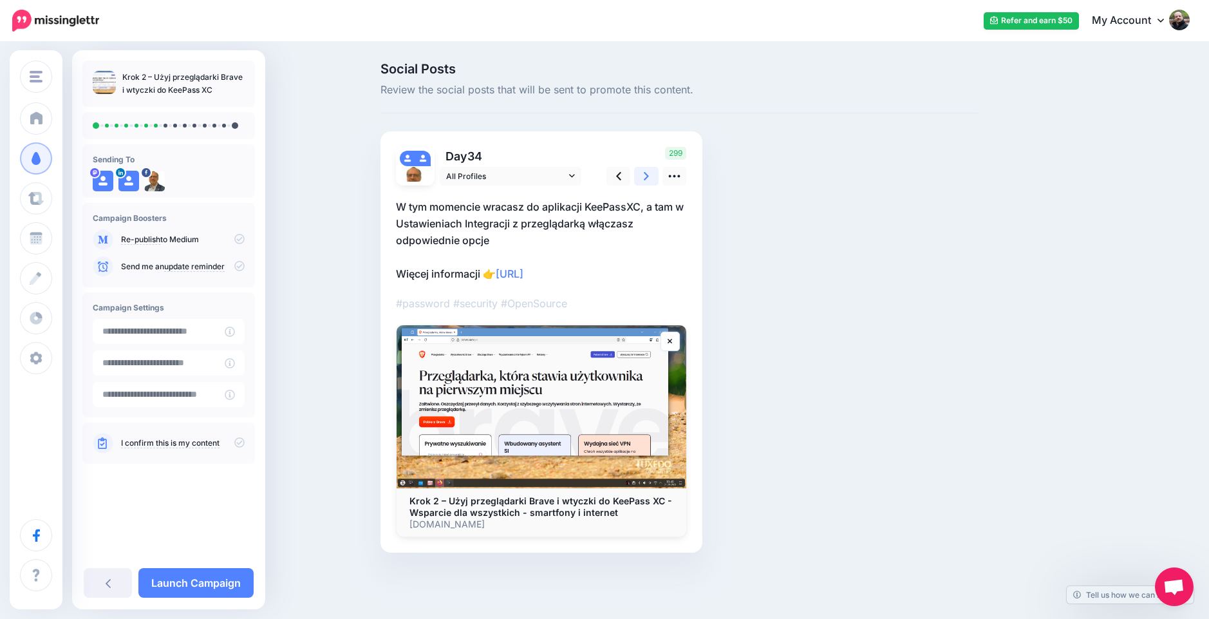
click at [641, 182] on link at bounding box center [646, 176] width 24 height 19
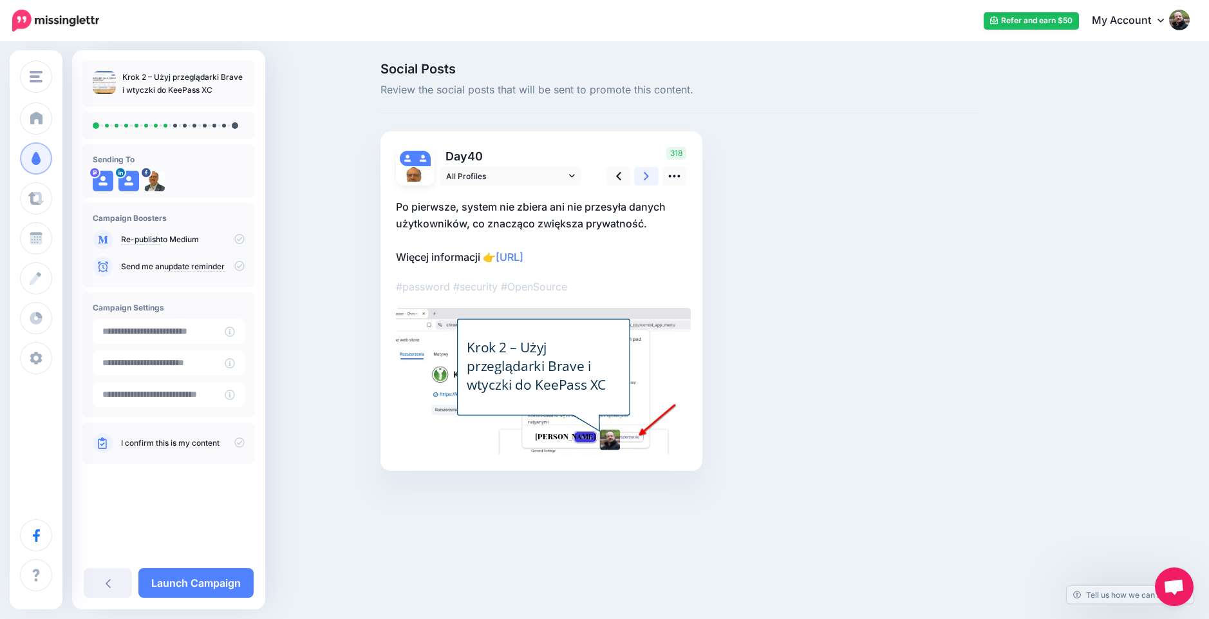
click at [645, 179] on icon at bounding box center [646, 176] width 5 height 8
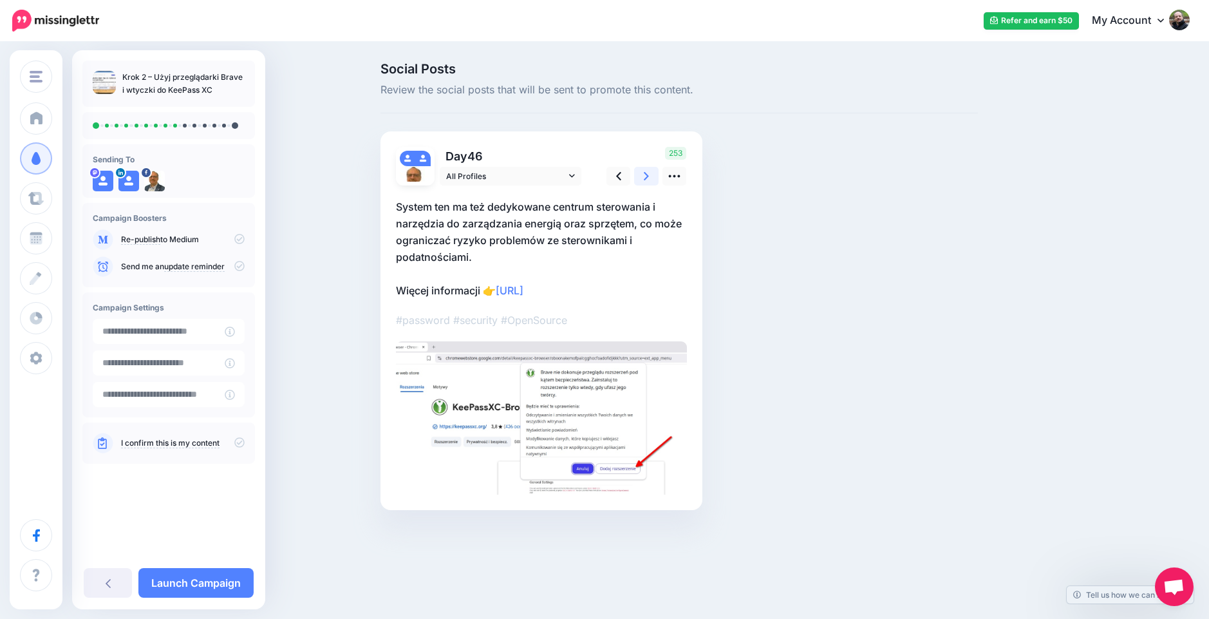
click at [645, 179] on icon at bounding box center [646, 176] width 5 height 8
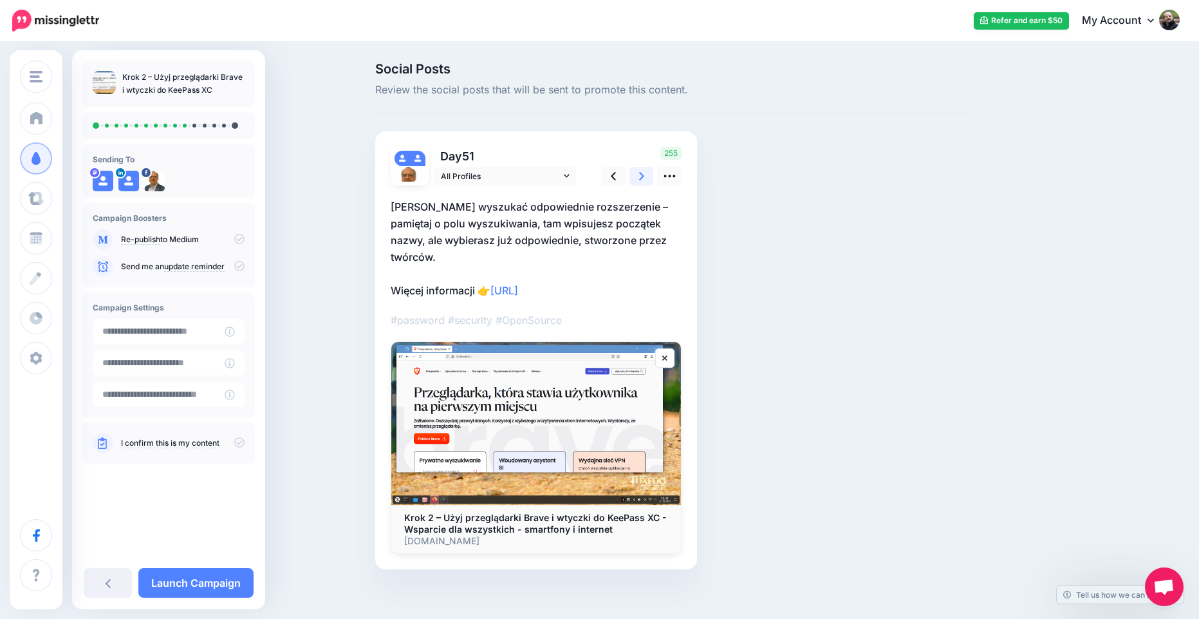
click at [644, 179] on icon at bounding box center [641, 176] width 5 height 8
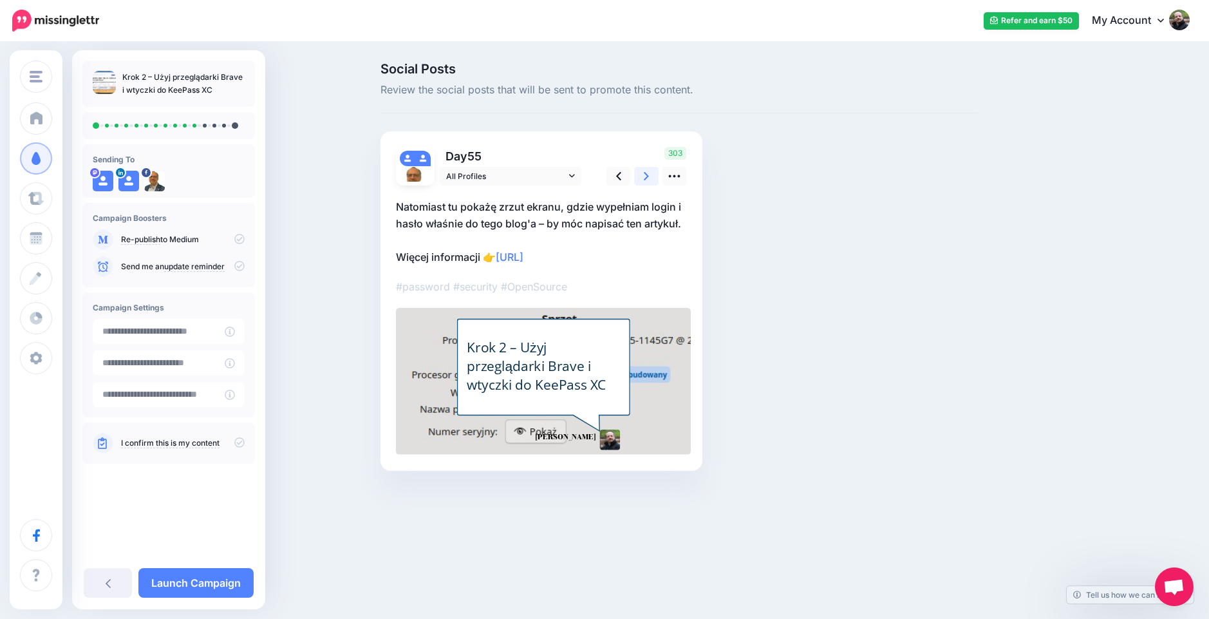
click at [644, 177] on icon at bounding box center [646, 176] width 5 height 14
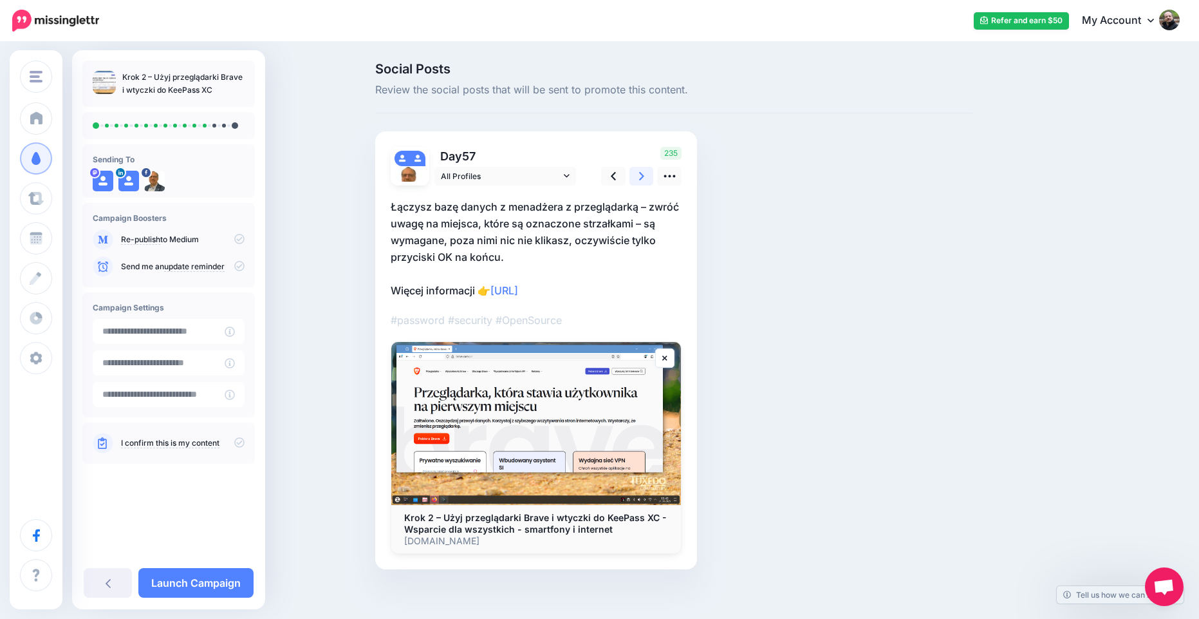
click at [644, 174] on icon at bounding box center [641, 176] width 5 height 14
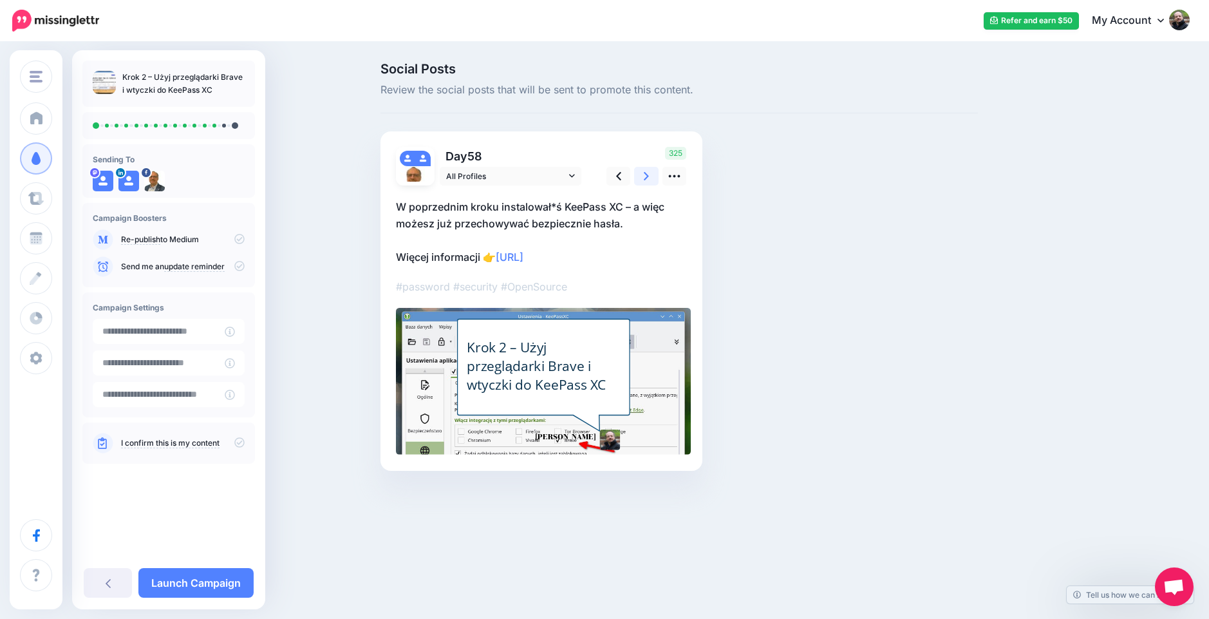
click at [649, 180] on icon at bounding box center [646, 176] width 5 height 14
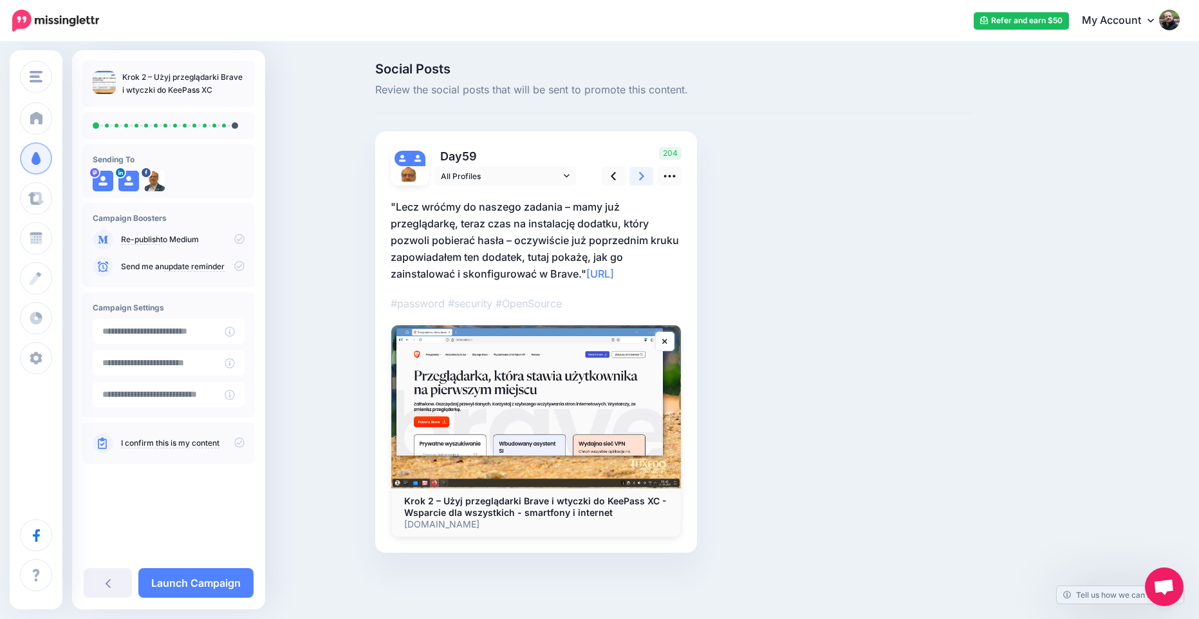
click at [644, 177] on icon at bounding box center [641, 176] width 5 height 14
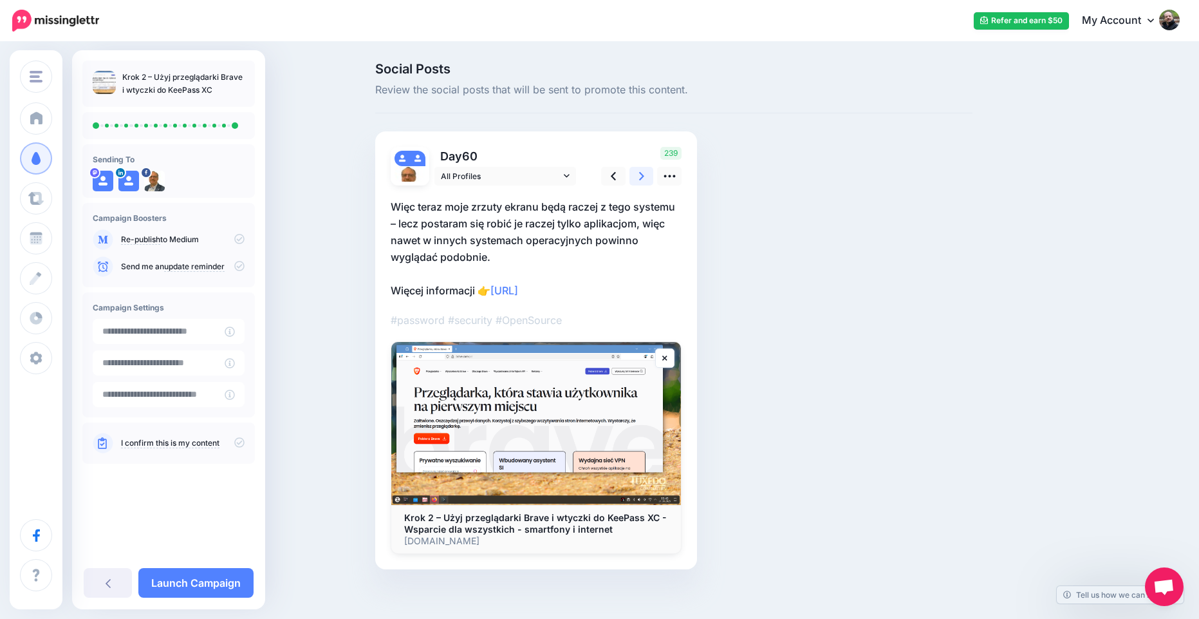
click at [644, 176] on icon at bounding box center [641, 176] width 5 height 14
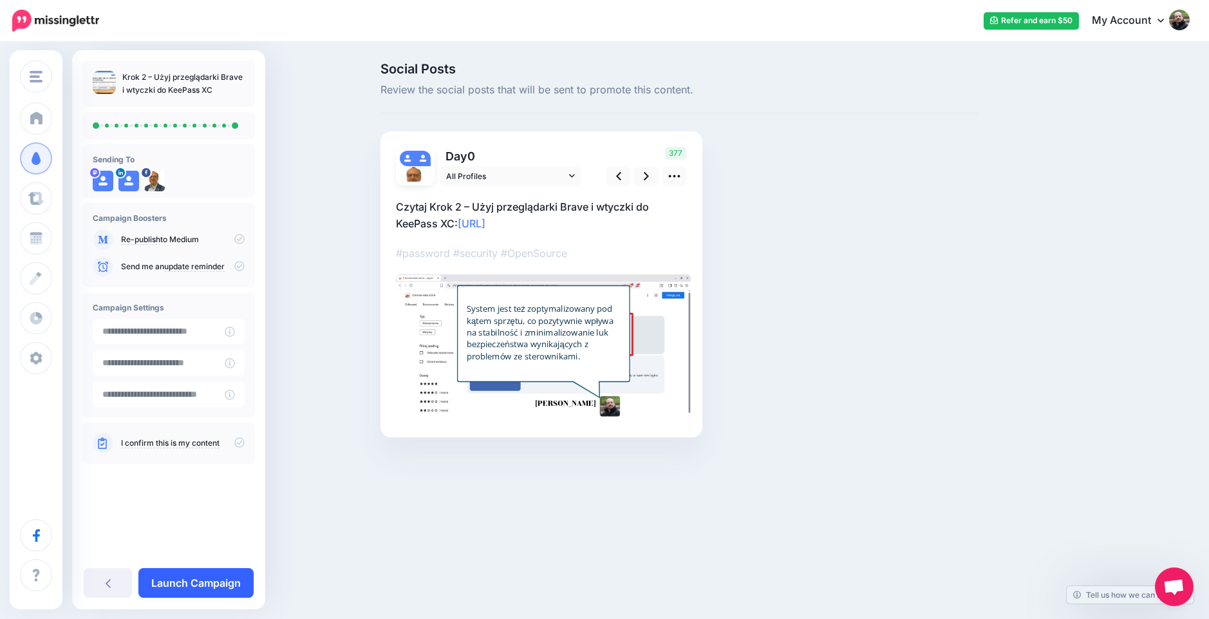
click at [184, 575] on link "Launch Campaign" at bounding box center [195, 583] width 115 height 30
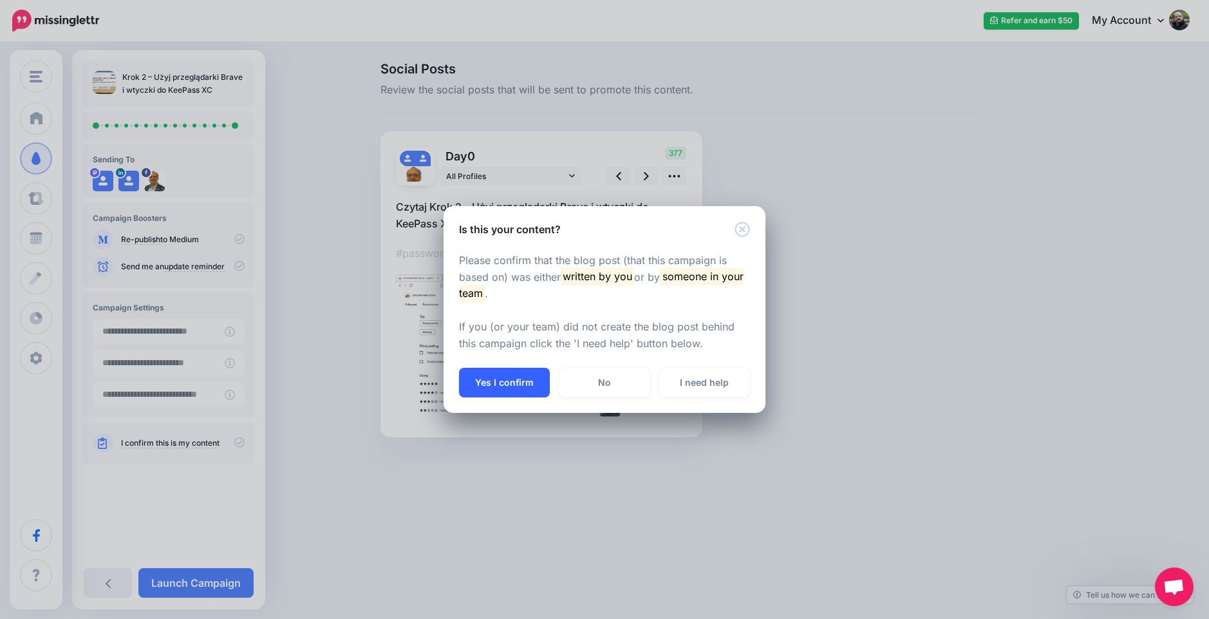
click at [492, 382] on button "Yes I confirm" at bounding box center [504, 383] width 91 height 30
